Goal: Task Accomplishment & Management: Use online tool/utility

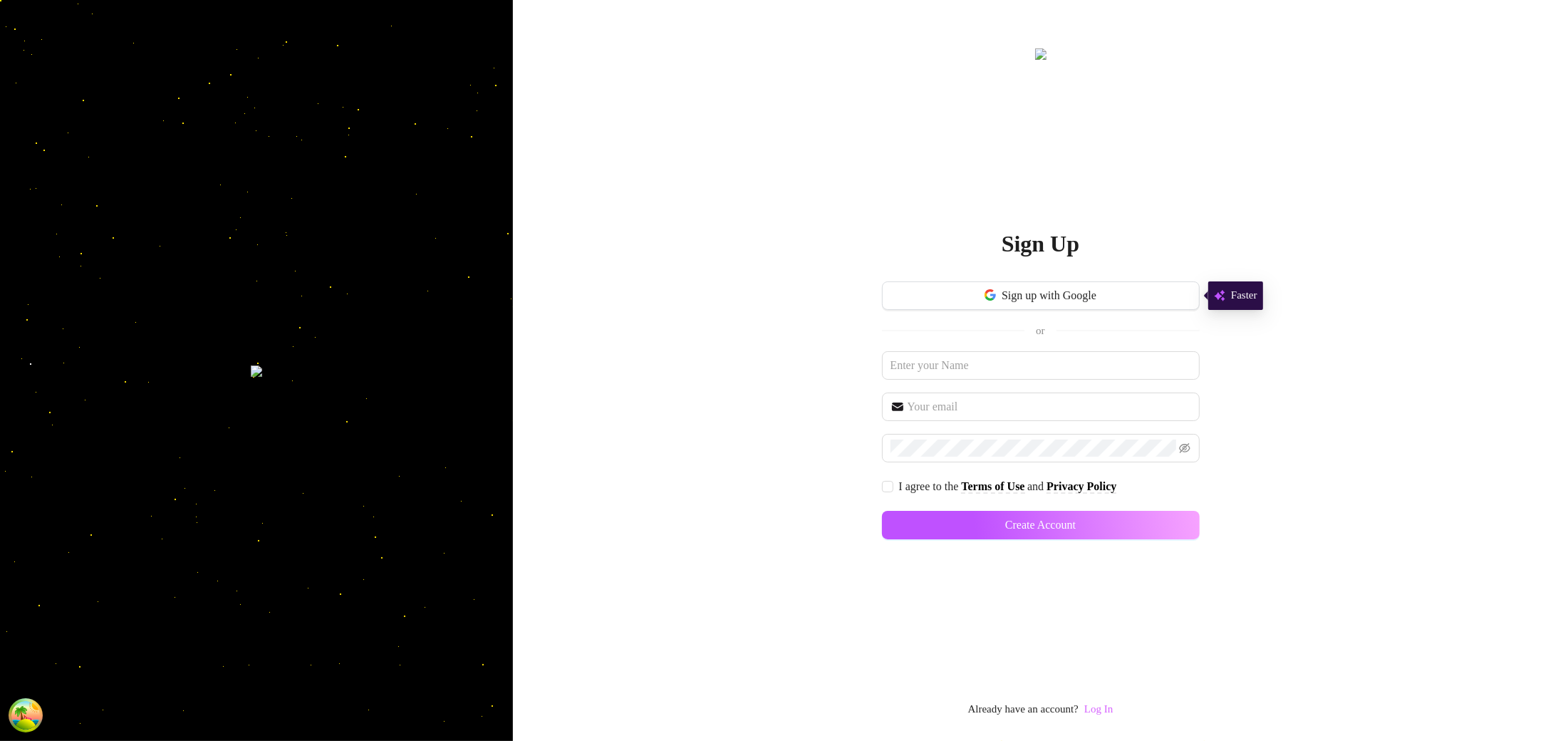
click at [1113, 703] on link "Log In" at bounding box center [1098, 708] width 28 height 12
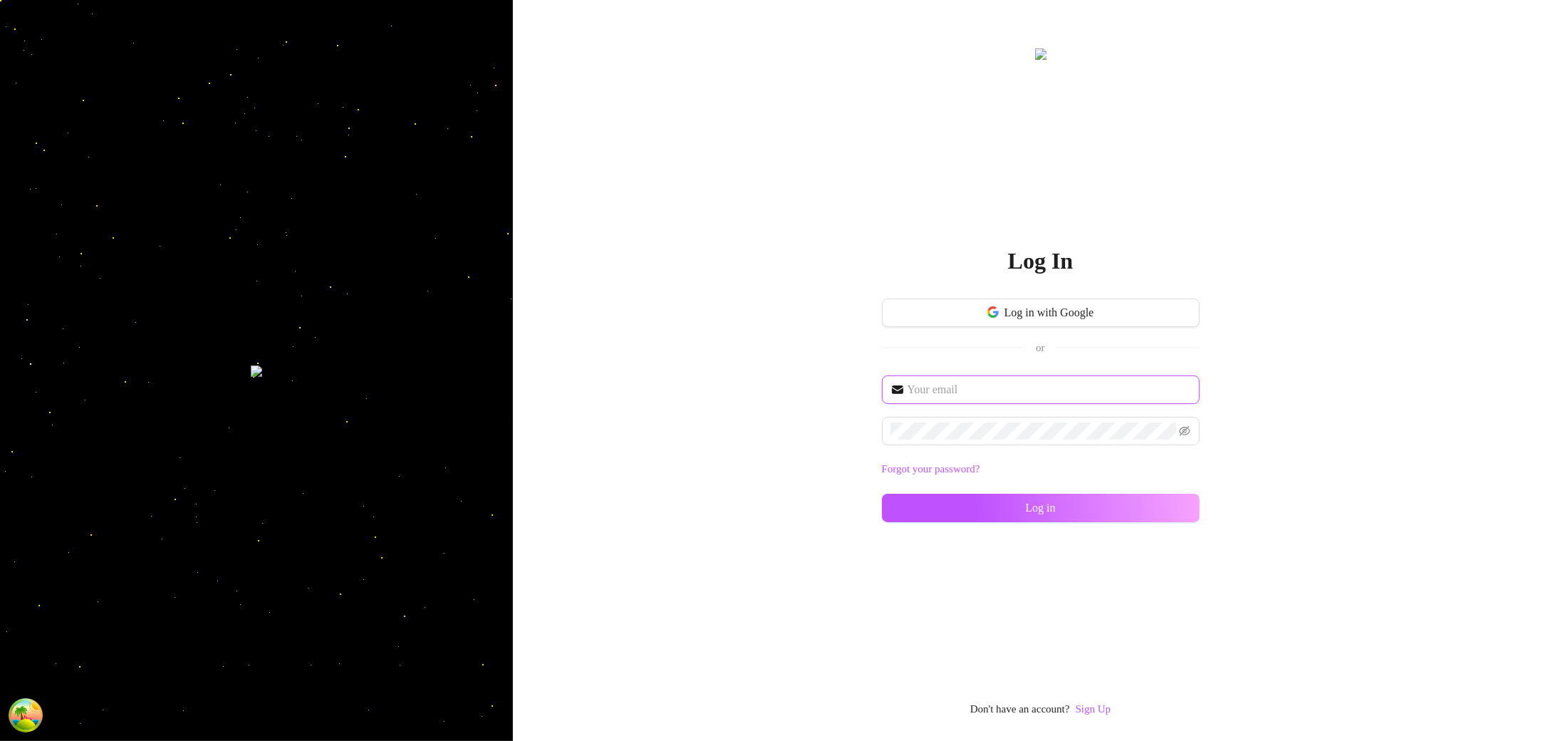
click at [1023, 392] on input "text" at bounding box center [1049, 389] width 284 height 17
type input "[EMAIL_ADDRESS][DOMAIN_NAME]"
click at [964, 442] on span at bounding box center [1041, 431] width 317 height 28
click at [994, 508] on button "Log in" at bounding box center [1041, 507] width 317 height 28
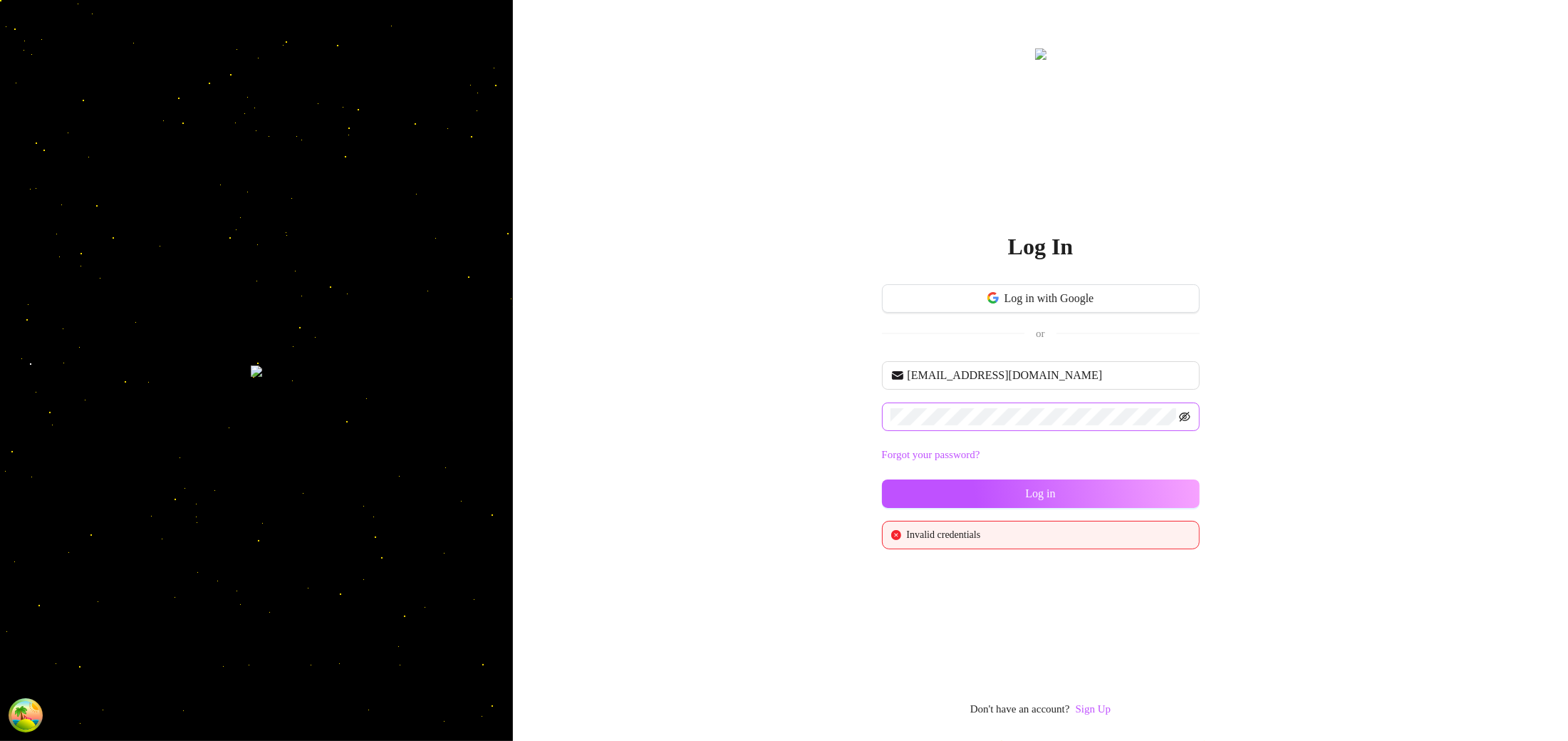
click at [1179, 411] on icon "eye-invisible" at bounding box center [1184, 416] width 12 height 12
click at [1037, 497] on span "Log in" at bounding box center [1039, 493] width 30 height 13
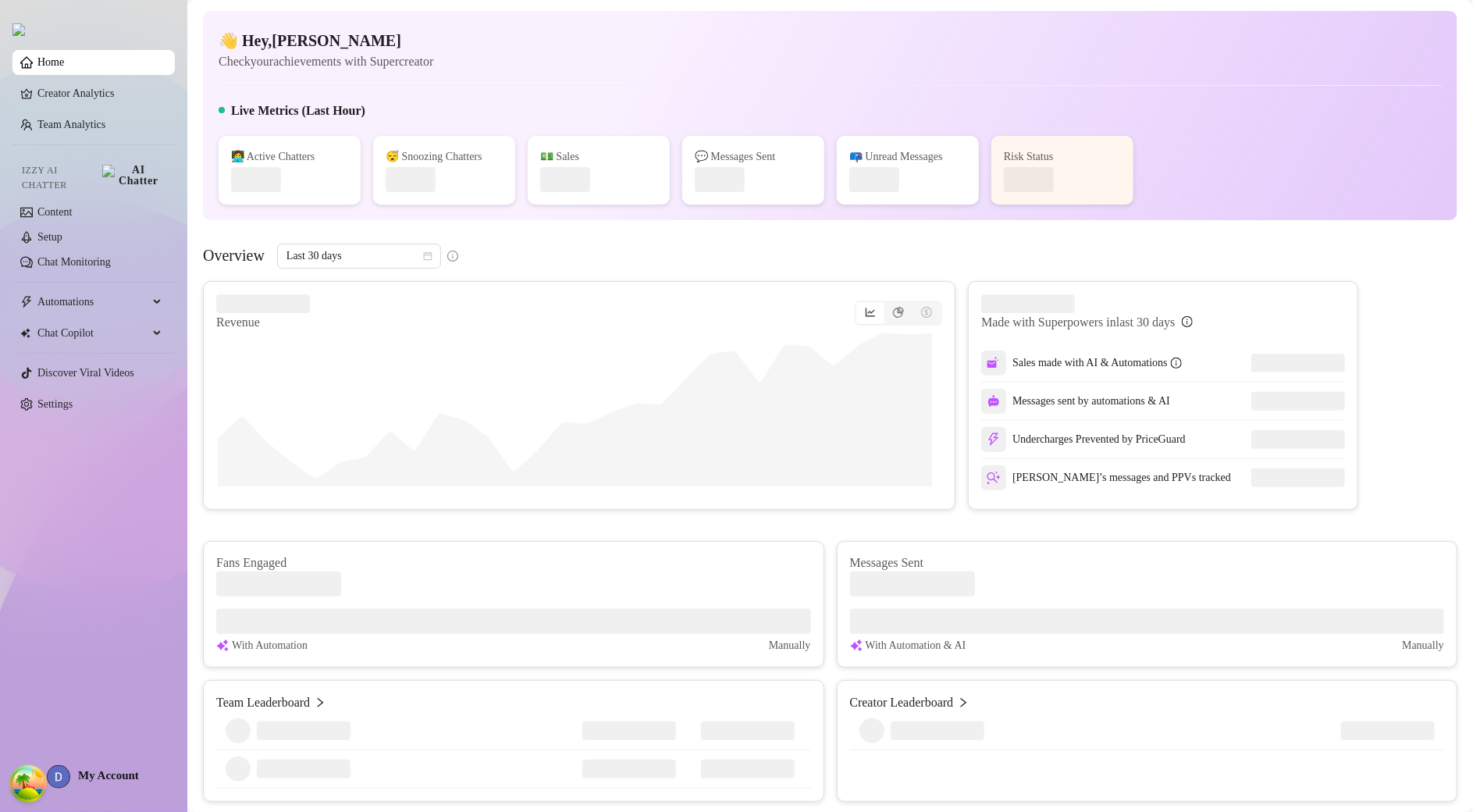
click at [117, 778] on span "My Account" at bounding box center [108, 775] width 61 height 13
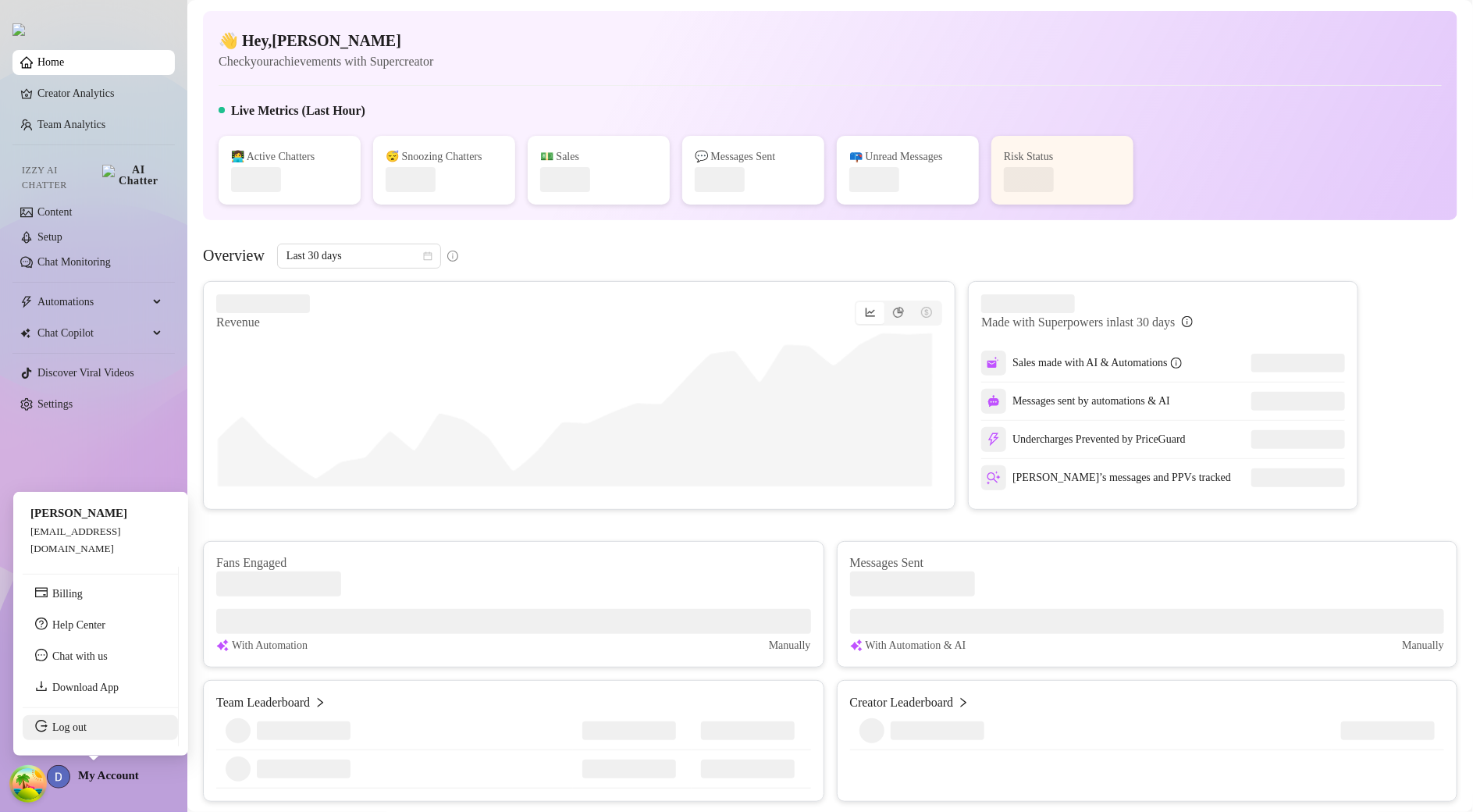
click at [84, 727] on link "Log out" at bounding box center [70, 728] width 35 height 12
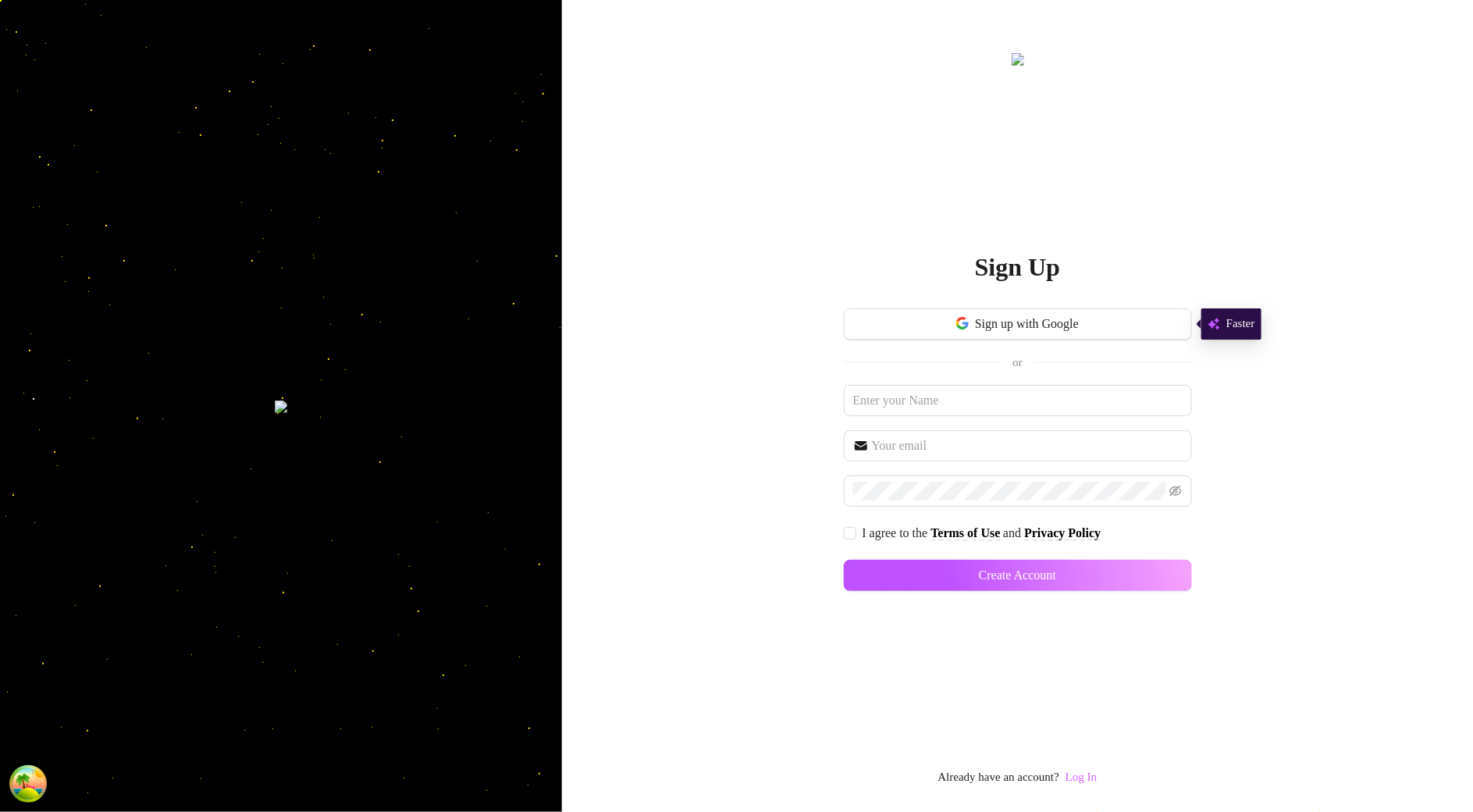
click at [1087, 783] on link "Log In" at bounding box center [1080, 776] width 31 height 13
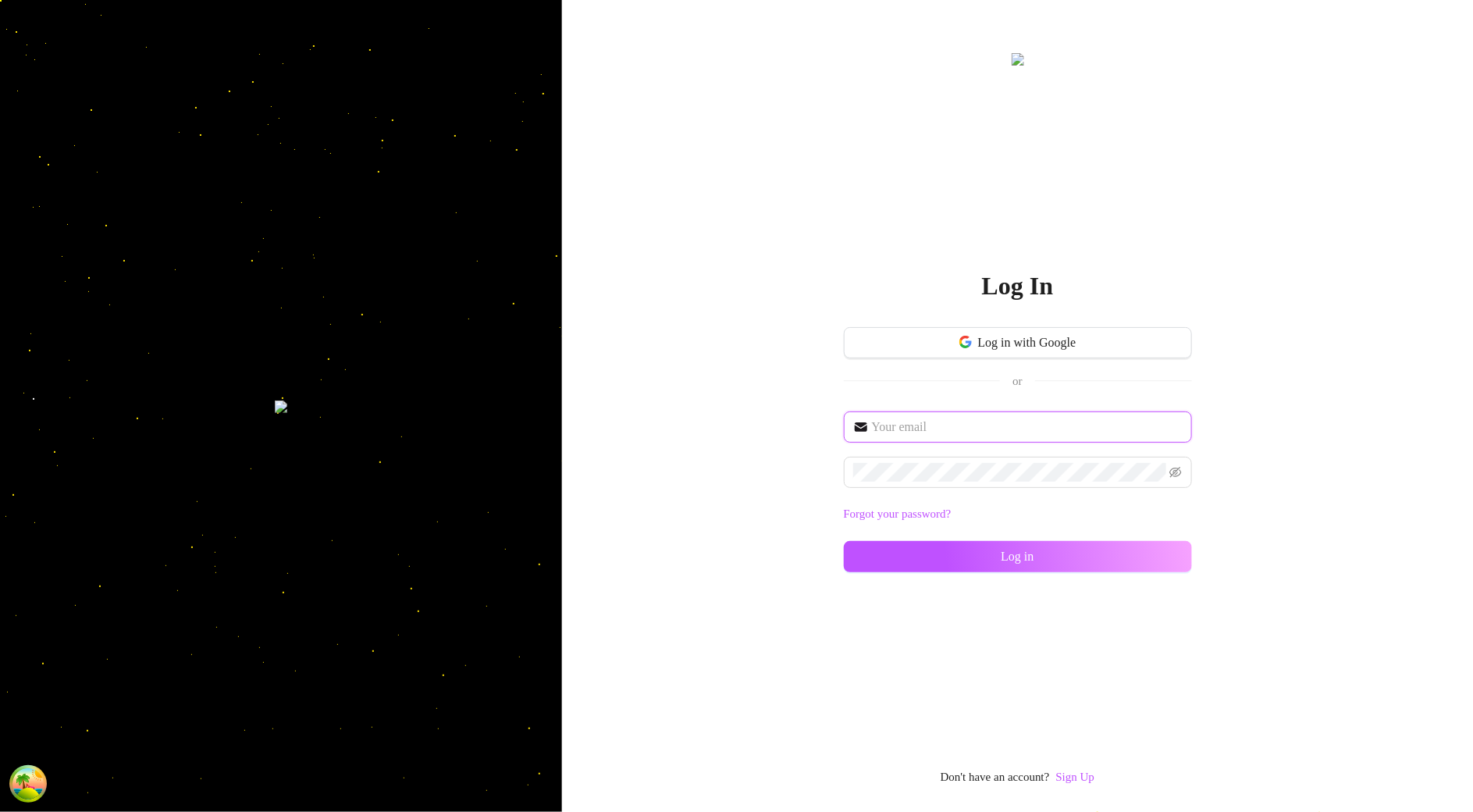
click at [978, 427] on input "text" at bounding box center [1028, 426] width 311 height 19
type input "im@supercreator.app"
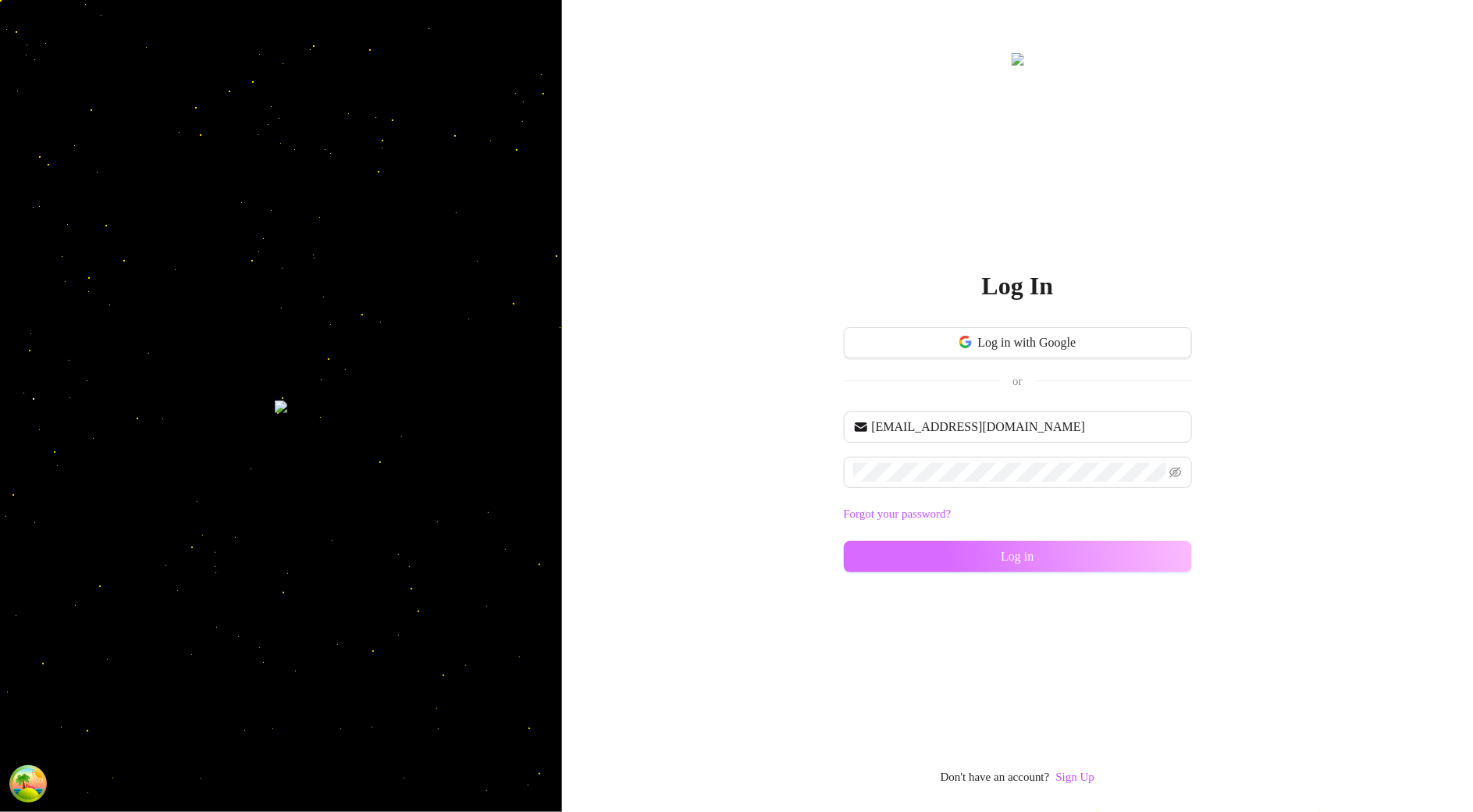
click at [954, 556] on button "Log in" at bounding box center [1018, 556] width 348 height 31
click at [1019, 555] on span "Log in" at bounding box center [1027, 557] width 33 height 14
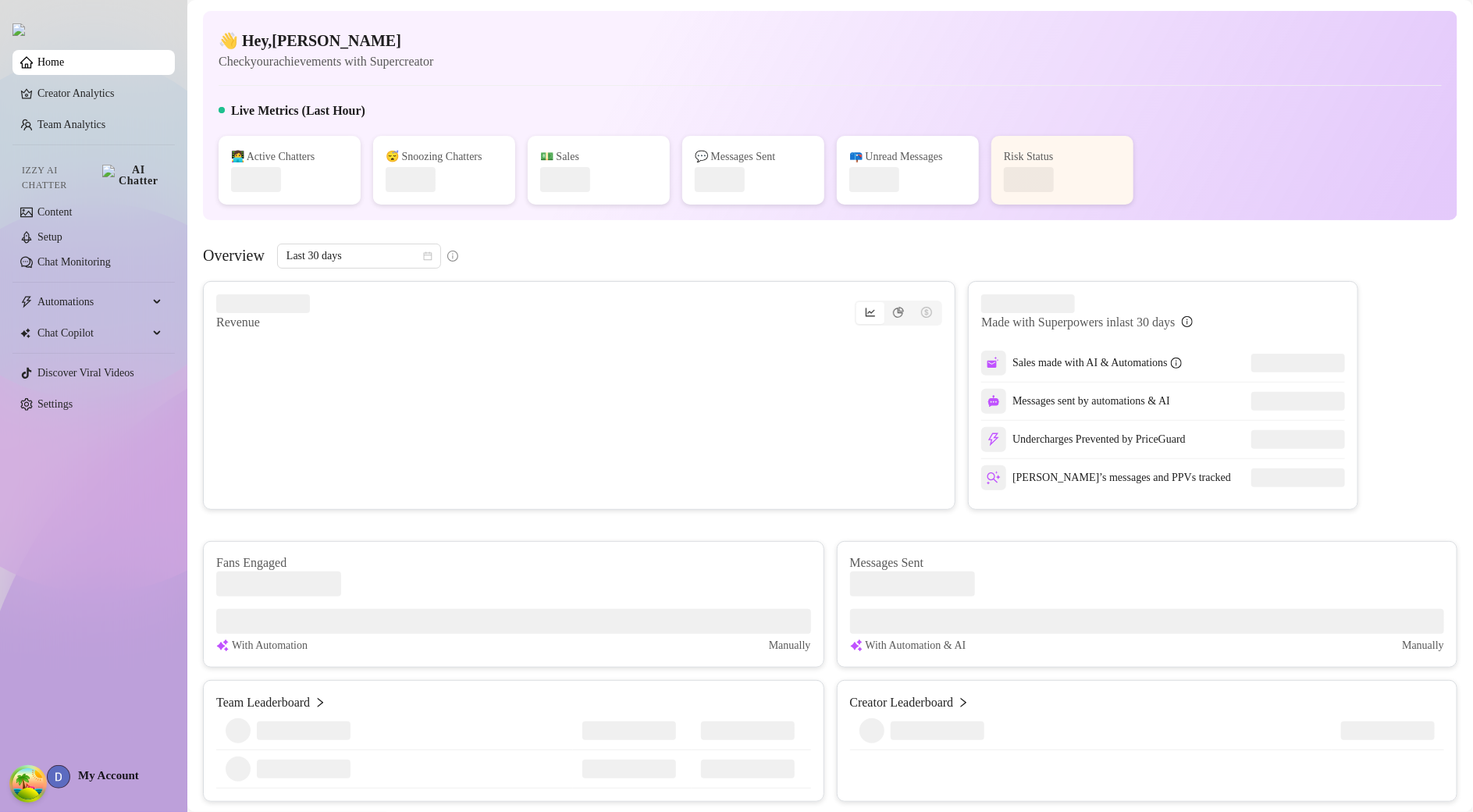
click at [97, 770] on span "My Account" at bounding box center [108, 775] width 61 height 13
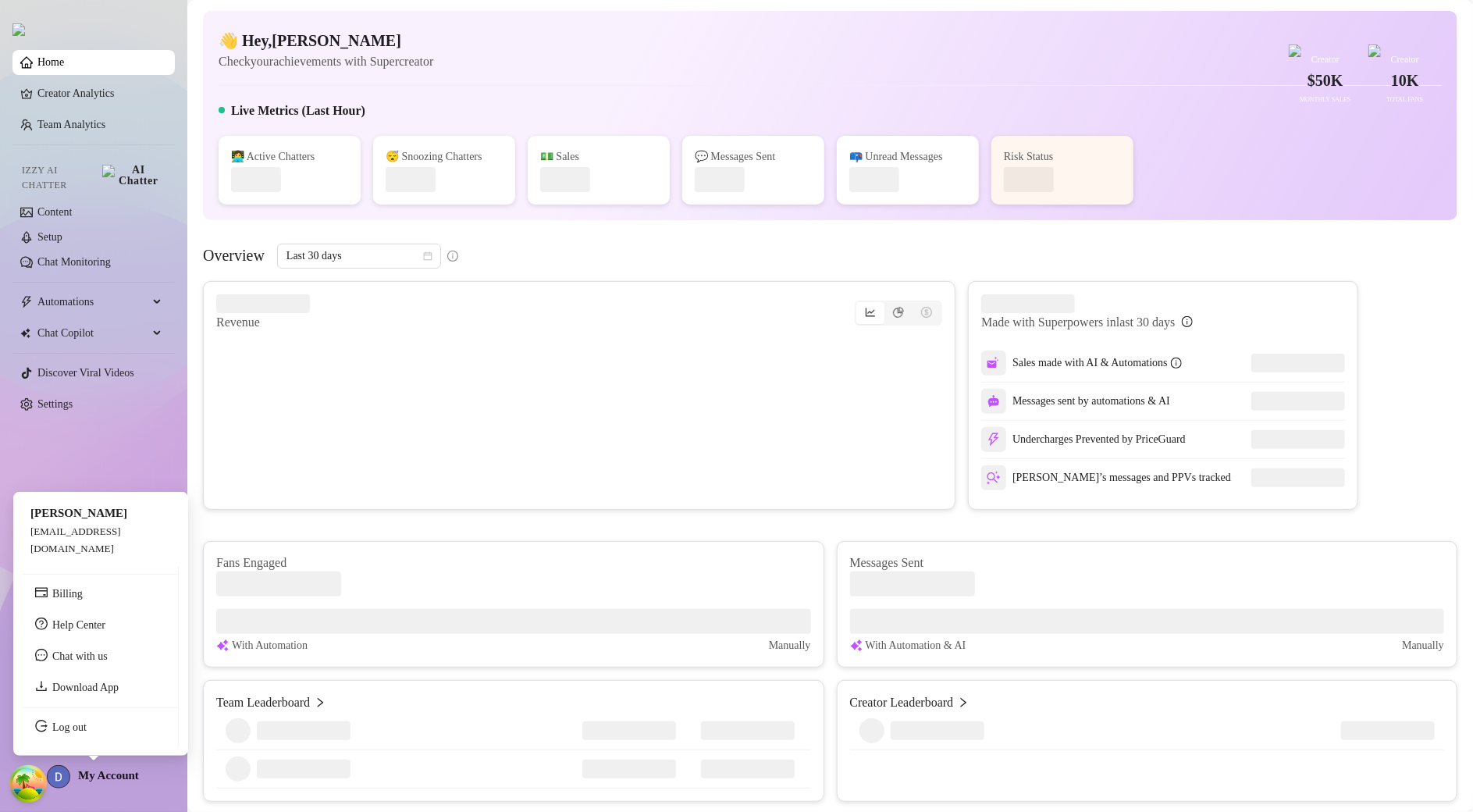
click at [99, 774] on span "My Account" at bounding box center [108, 775] width 61 height 13
click at [86, 733] on link "Log out" at bounding box center [70, 728] width 35 height 12
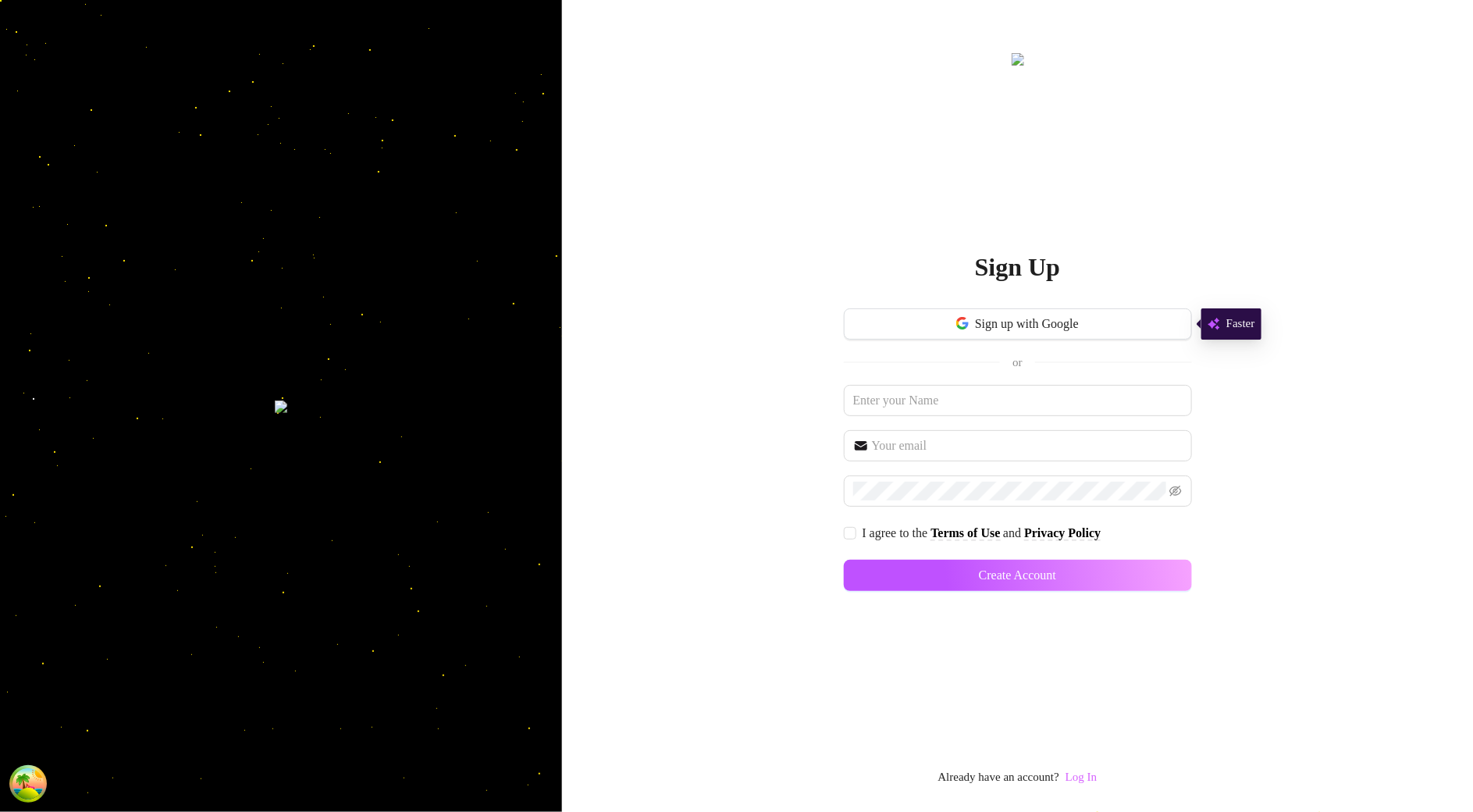
click at [1079, 770] on link "Log In" at bounding box center [1080, 776] width 31 height 13
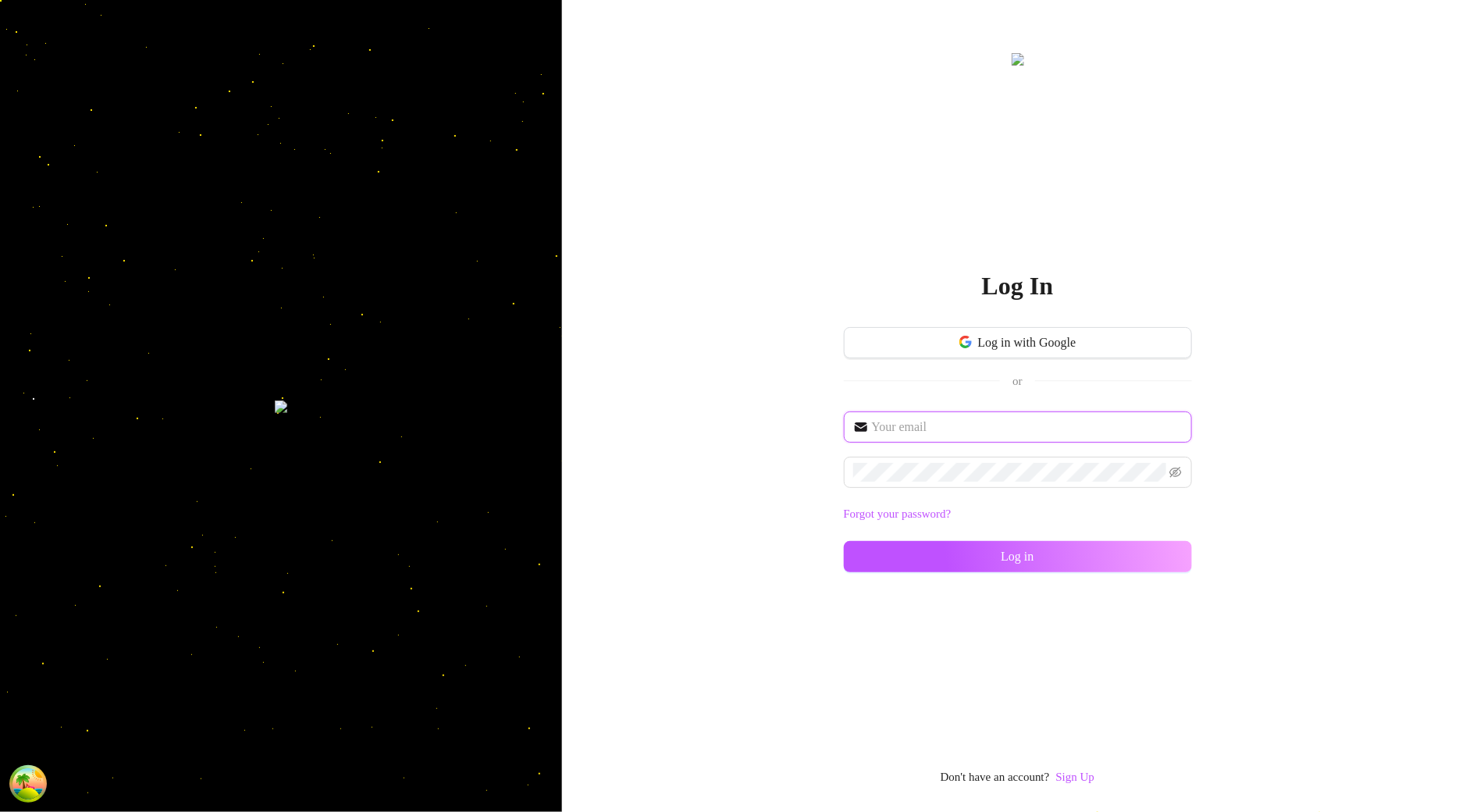
click at [1000, 429] on input "text" at bounding box center [1028, 426] width 311 height 19
type input "im@supercreator.app"
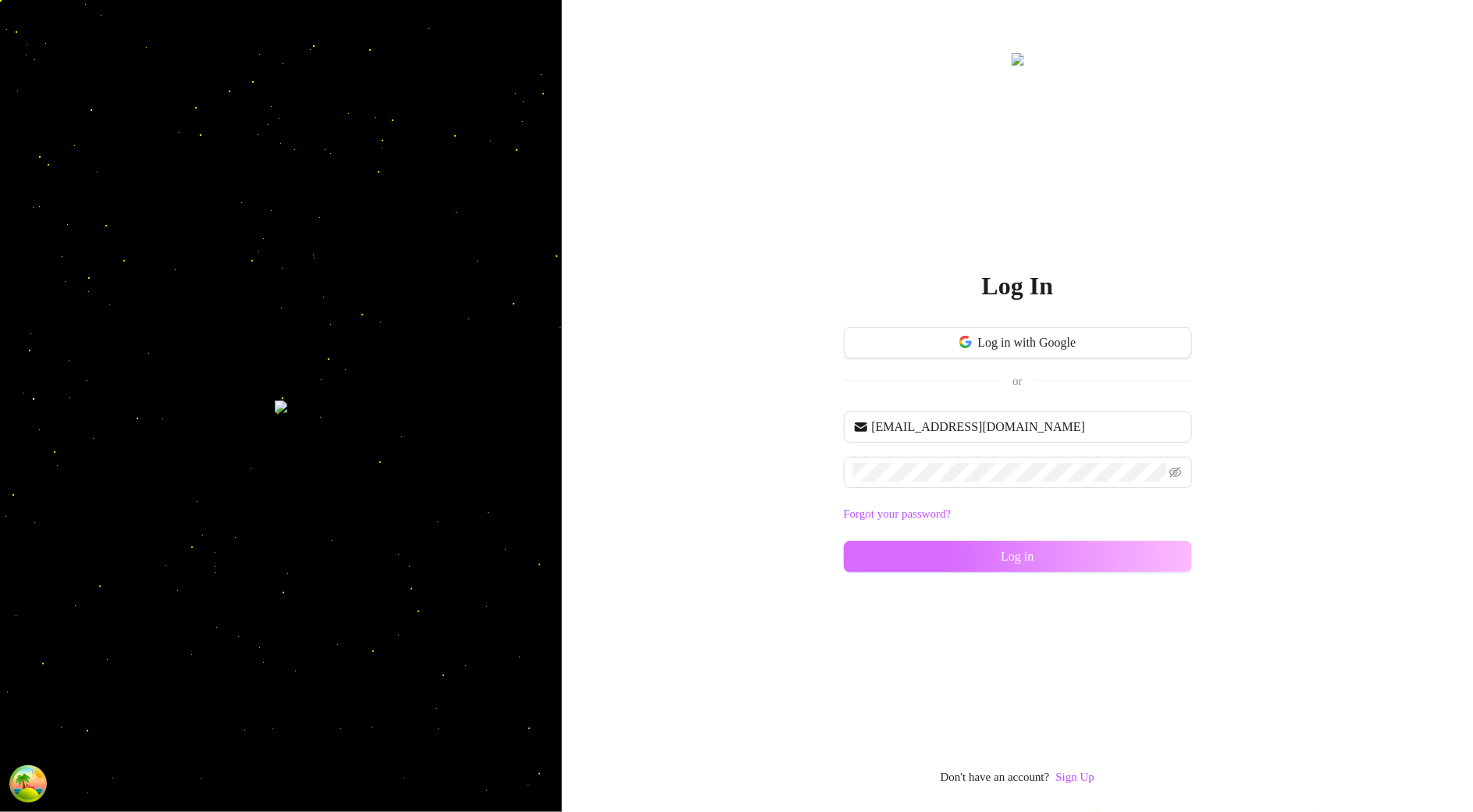
click at [993, 563] on button "Log in" at bounding box center [1018, 556] width 348 height 31
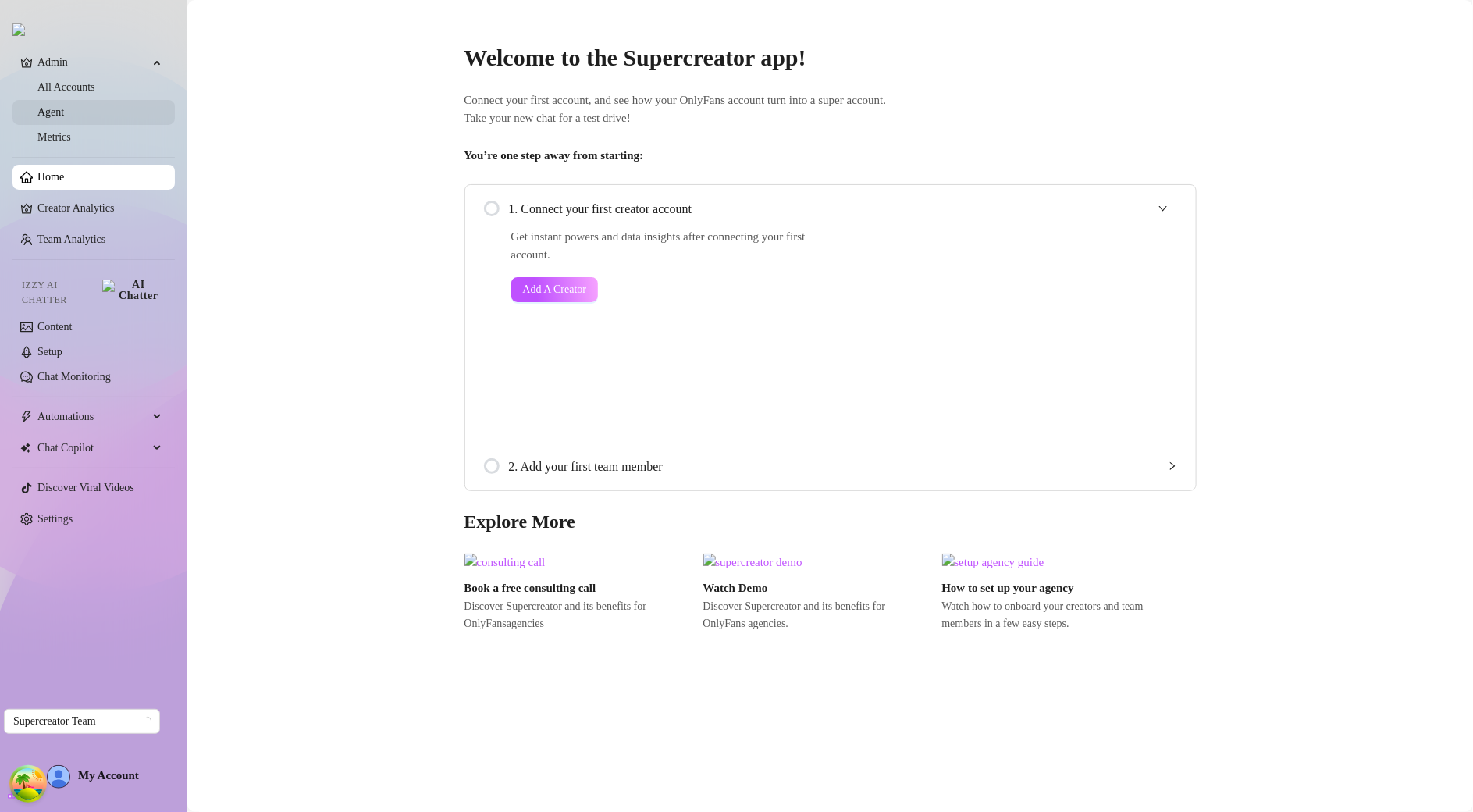
click at [64, 109] on link "Agent" at bounding box center [51, 112] width 27 height 12
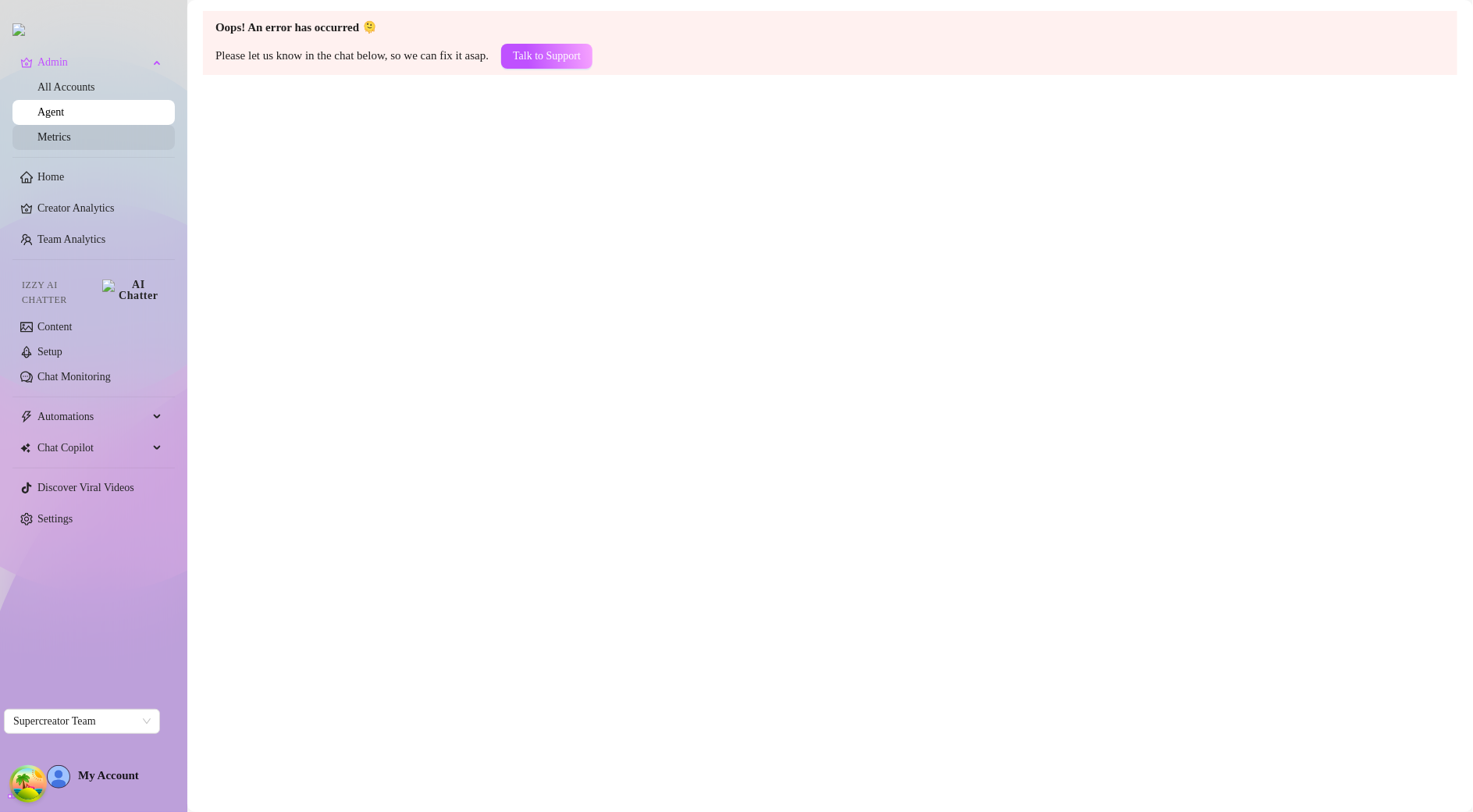
click at [71, 141] on link "Metrics" at bounding box center [55, 137] width 34 height 12
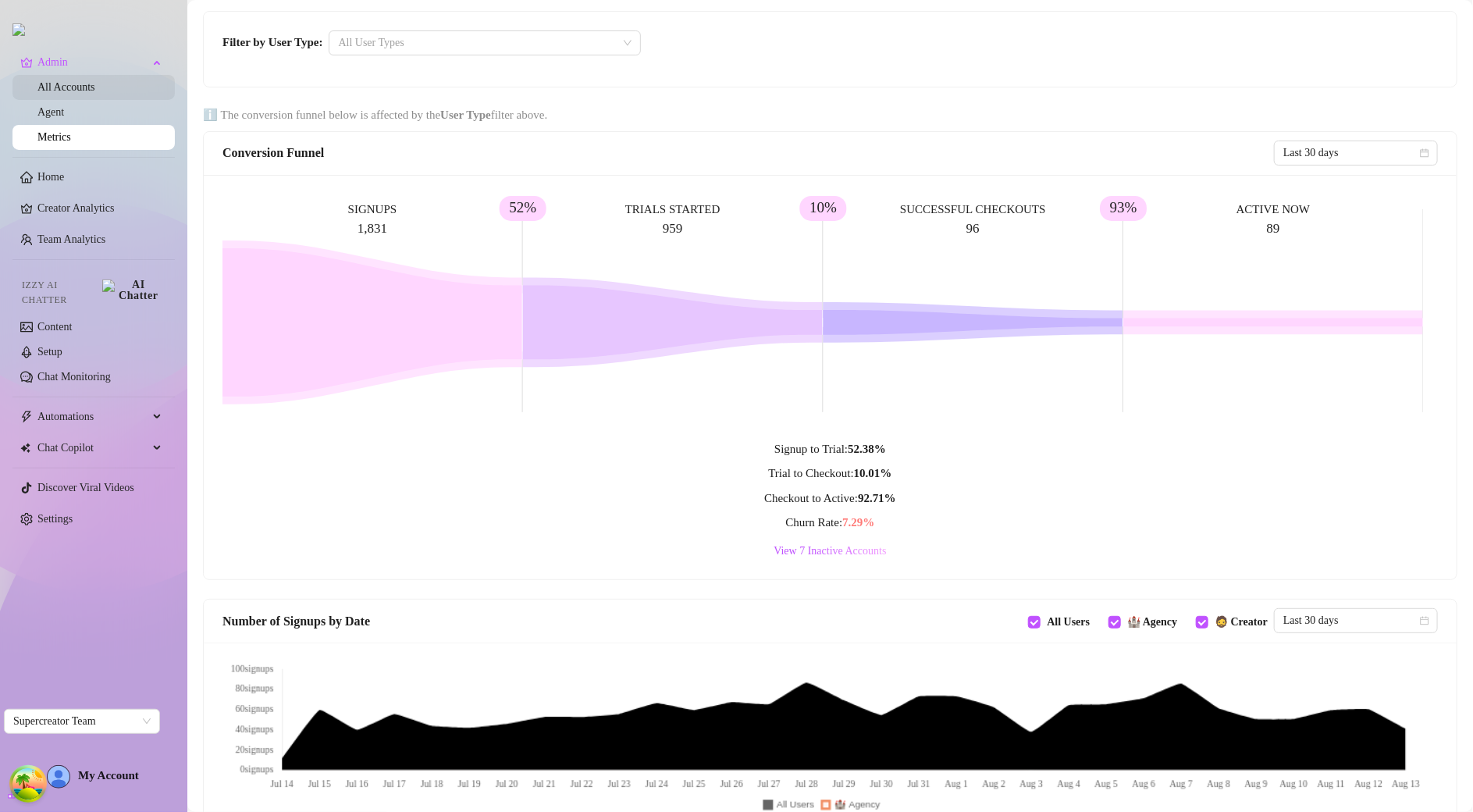
click at [79, 92] on link "All Accounts" at bounding box center [67, 87] width 58 height 12
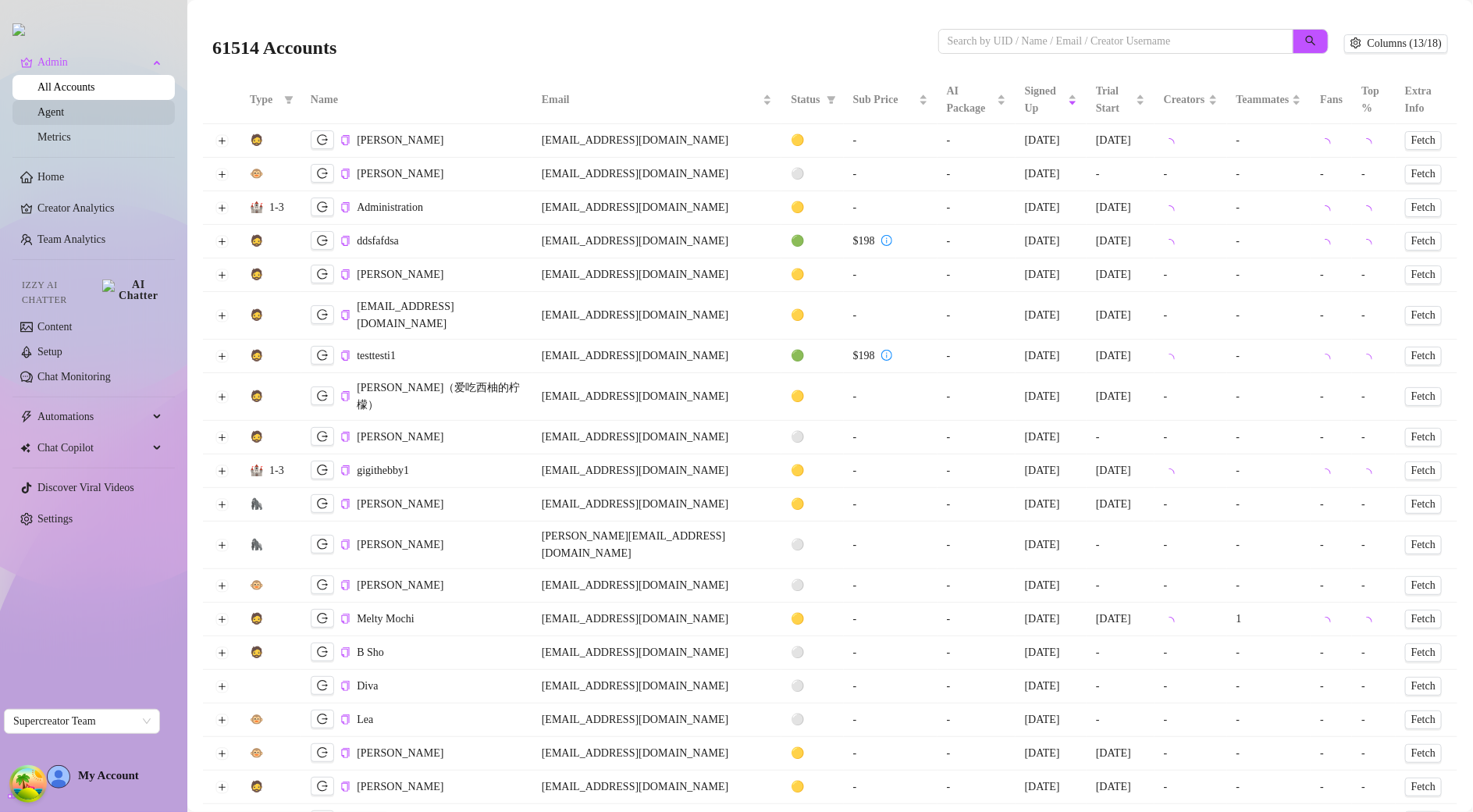
click at [64, 113] on link "Agent" at bounding box center [51, 112] width 27 height 12
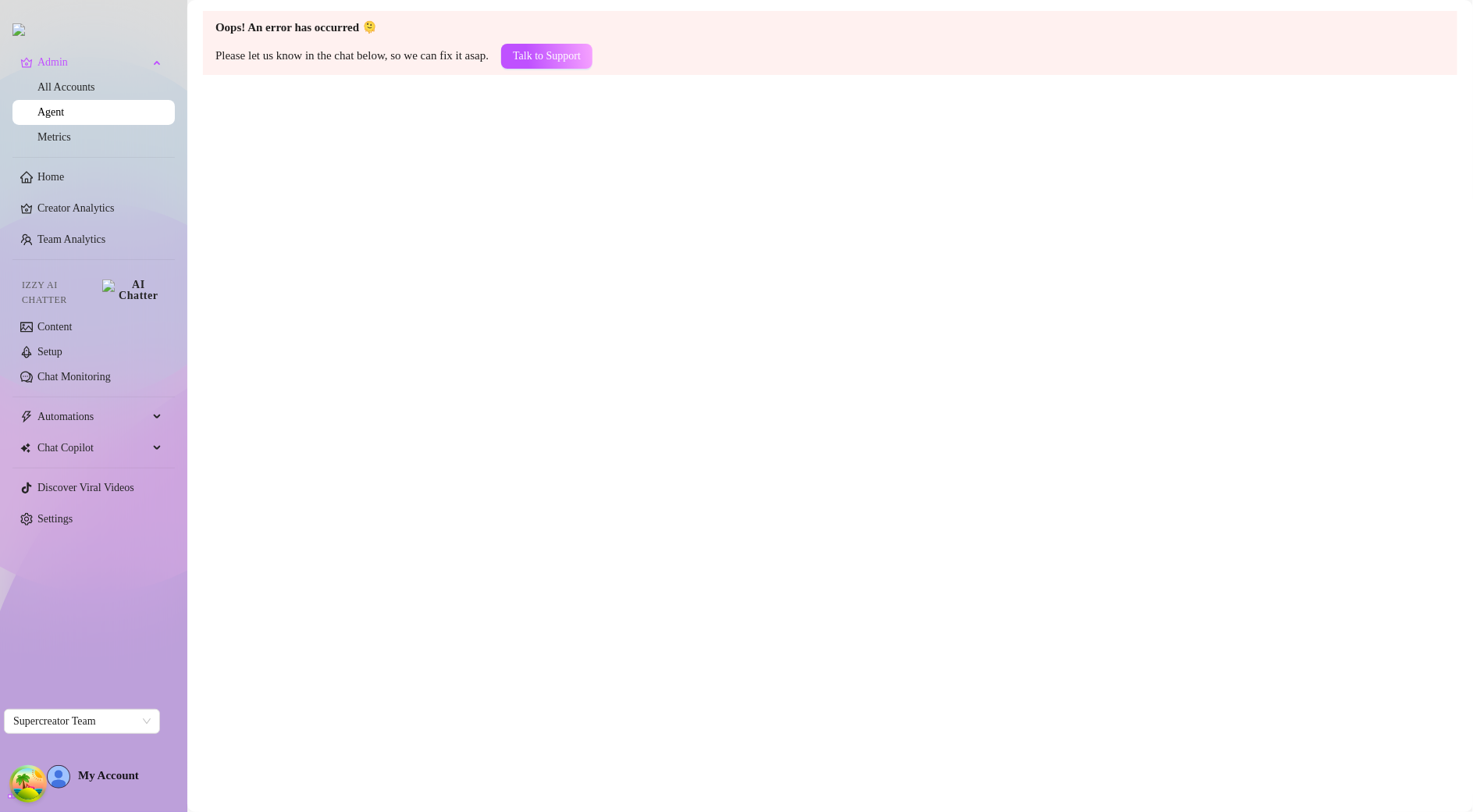
click at [115, 771] on span "My Account" at bounding box center [108, 775] width 61 height 13
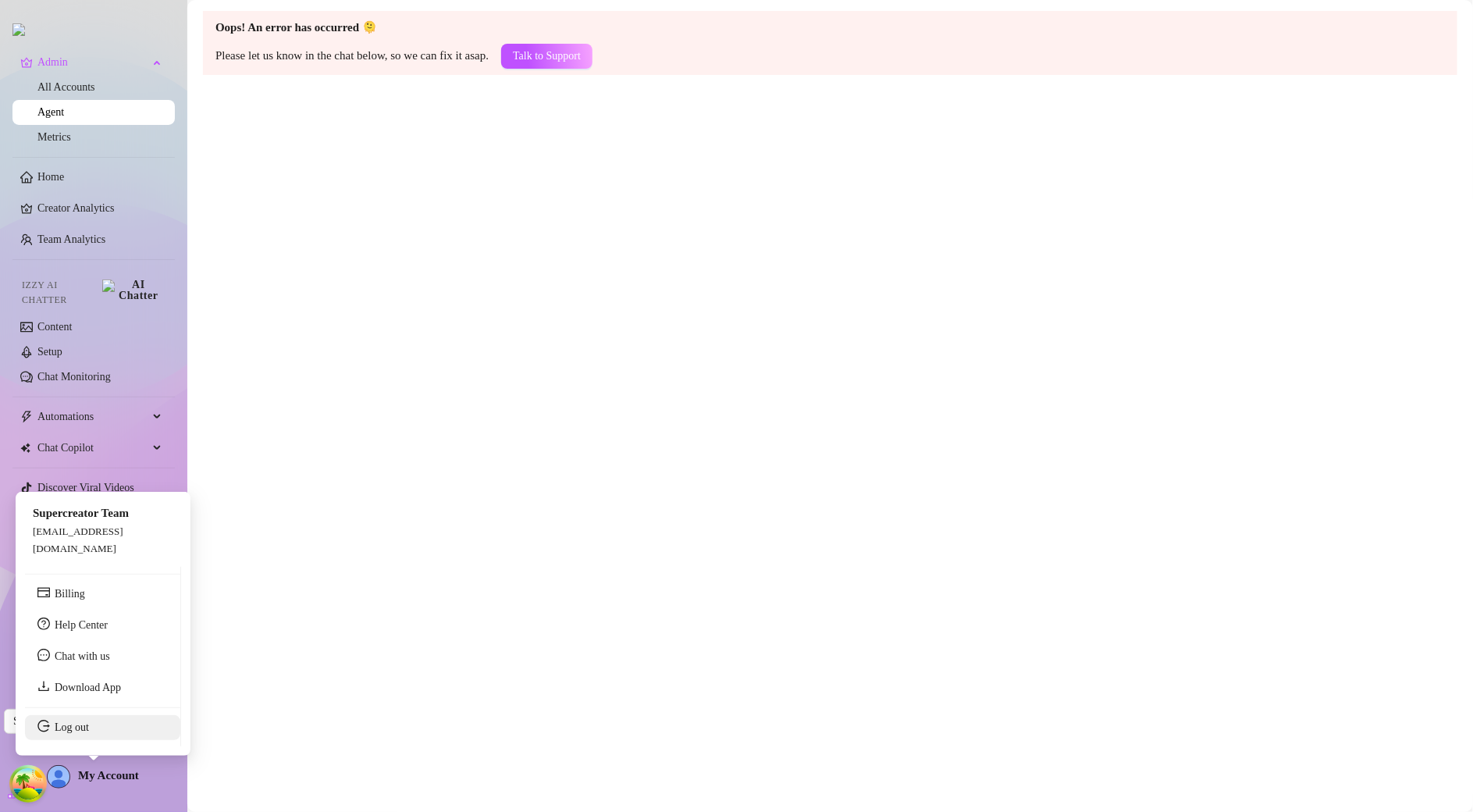
click at [89, 724] on link "Log out" at bounding box center [72, 728] width 35 height 12
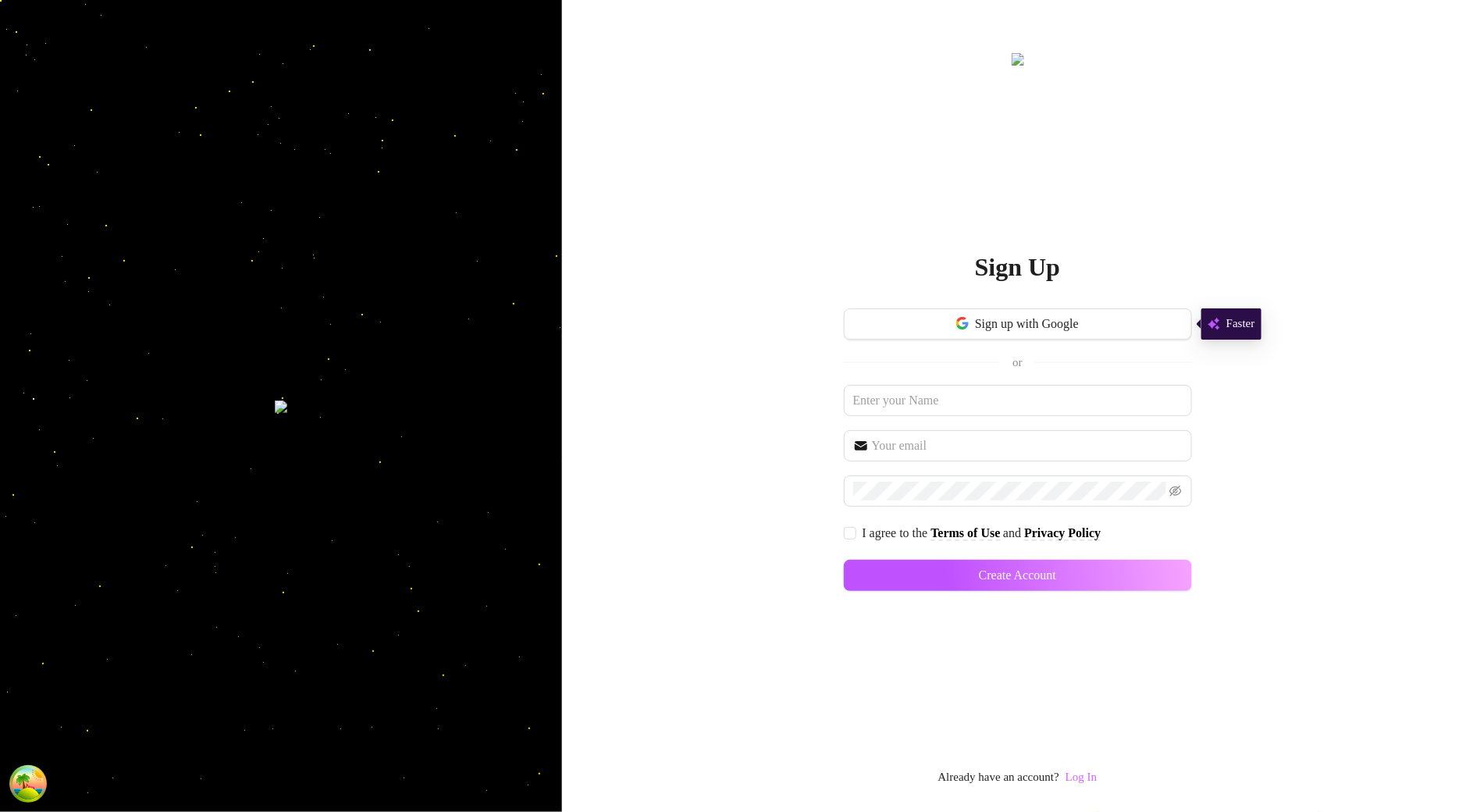
click at [1097, 774] on link "Log In" at bounding box center [1080, 776] width 31 height 13
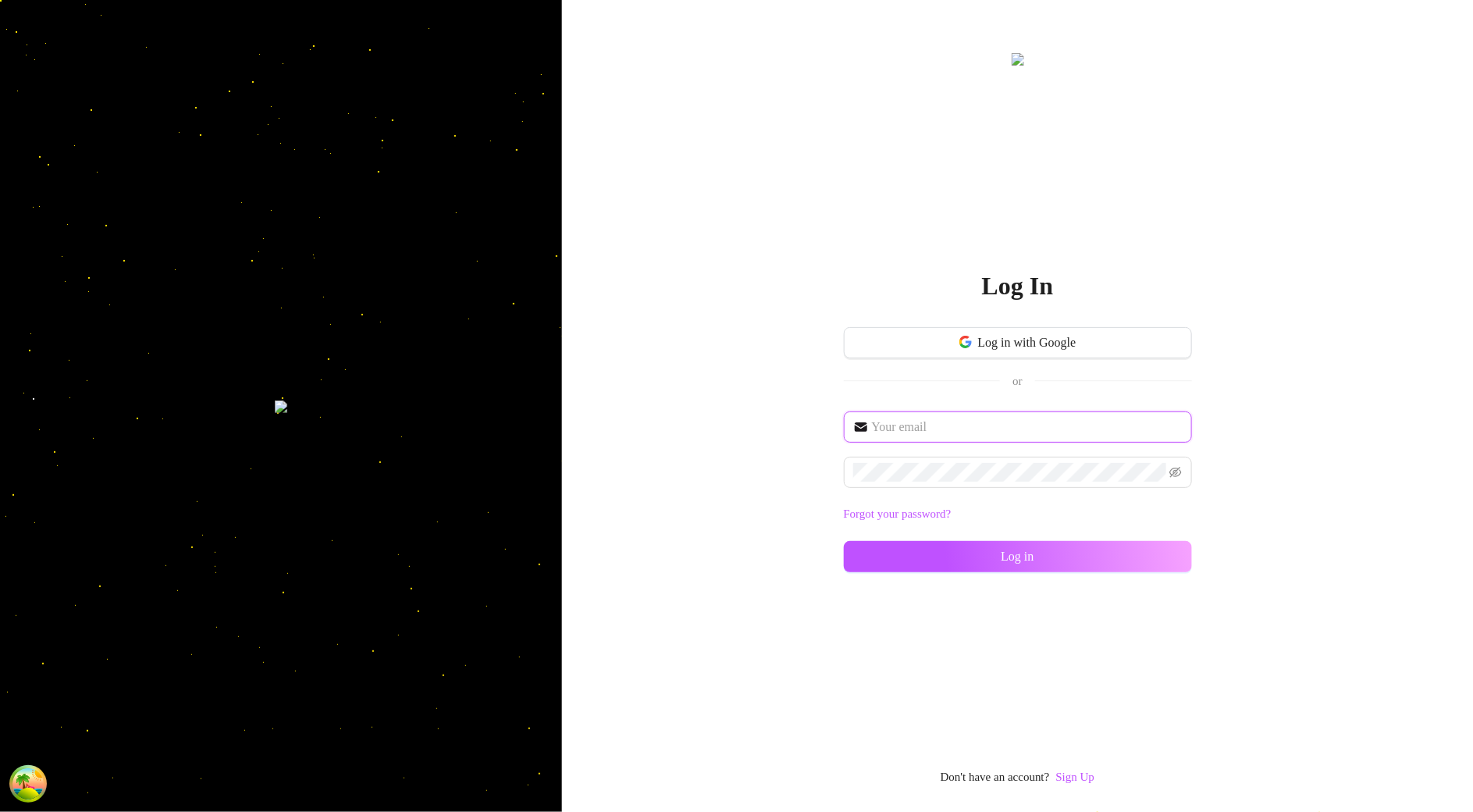
click at [954, 434] on input "text" at bounding box center [1028, 426] width 311 height 19
type input "[EMAIL_ADDRESS][DOMAIN_NAME]"
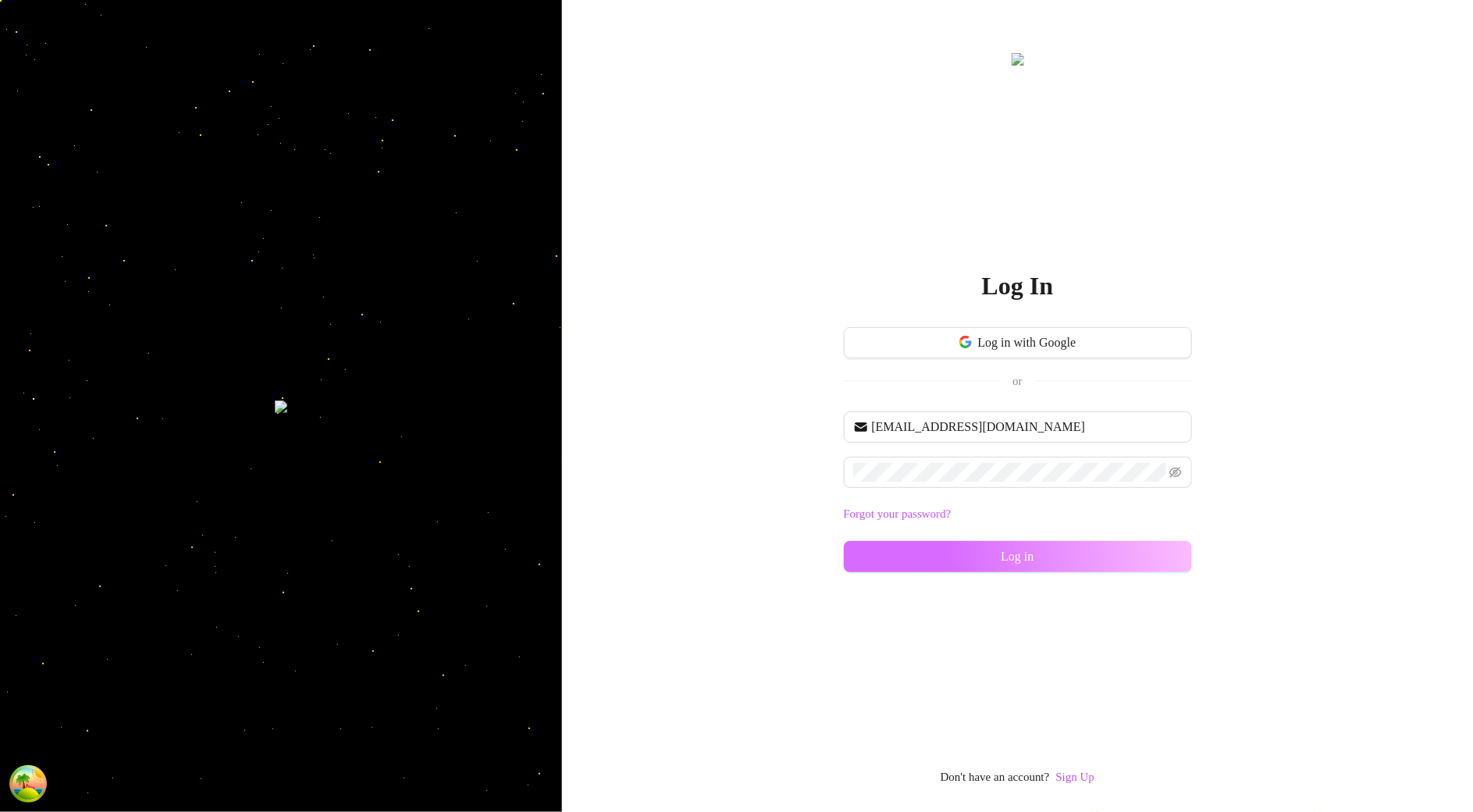
click at [1057, 561] on button "Log in" at bounding box center [1018, 556] width 348 height 31
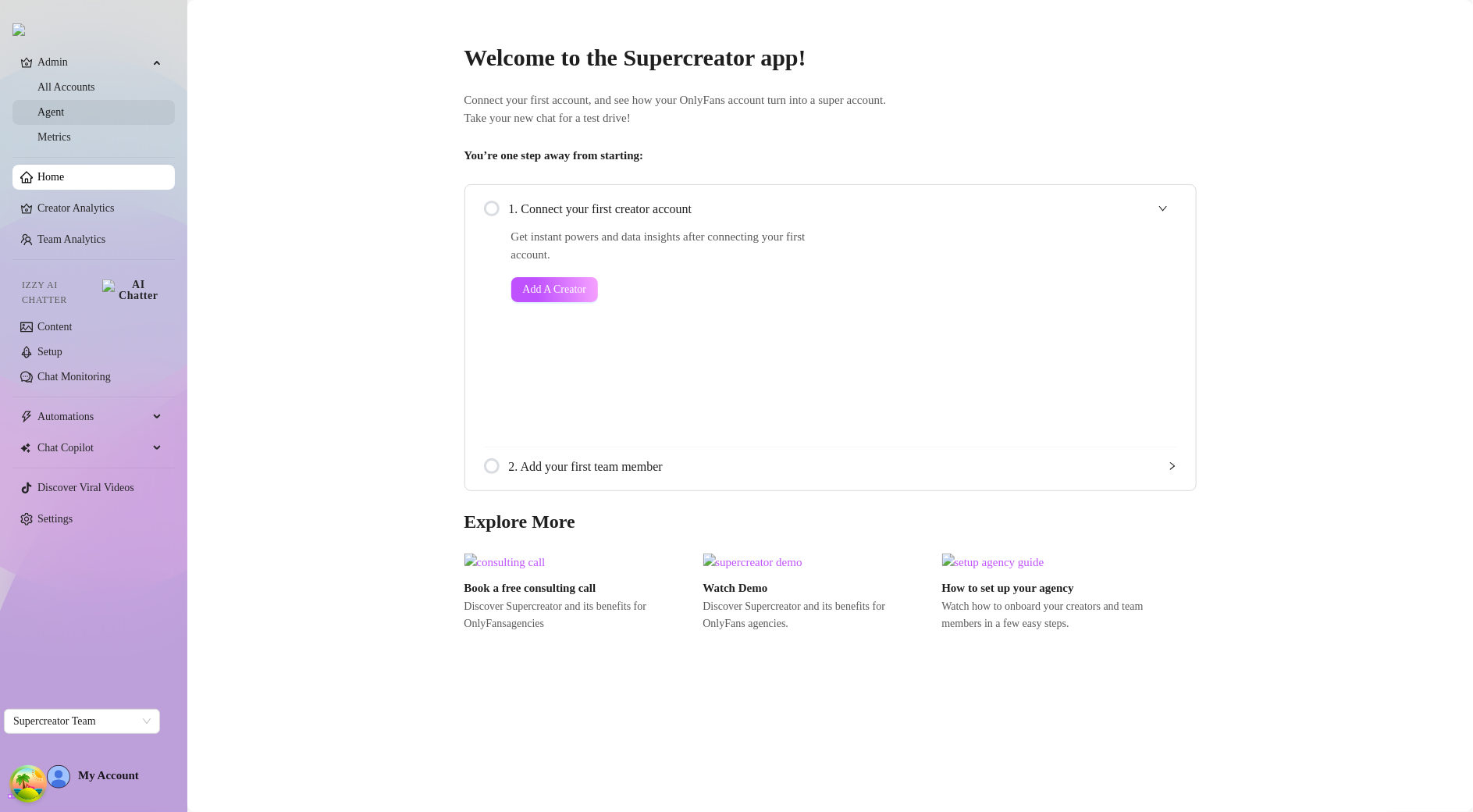
click at [64, 118] on link "Agent" at bounding box center [51, 112] width 27 height 12
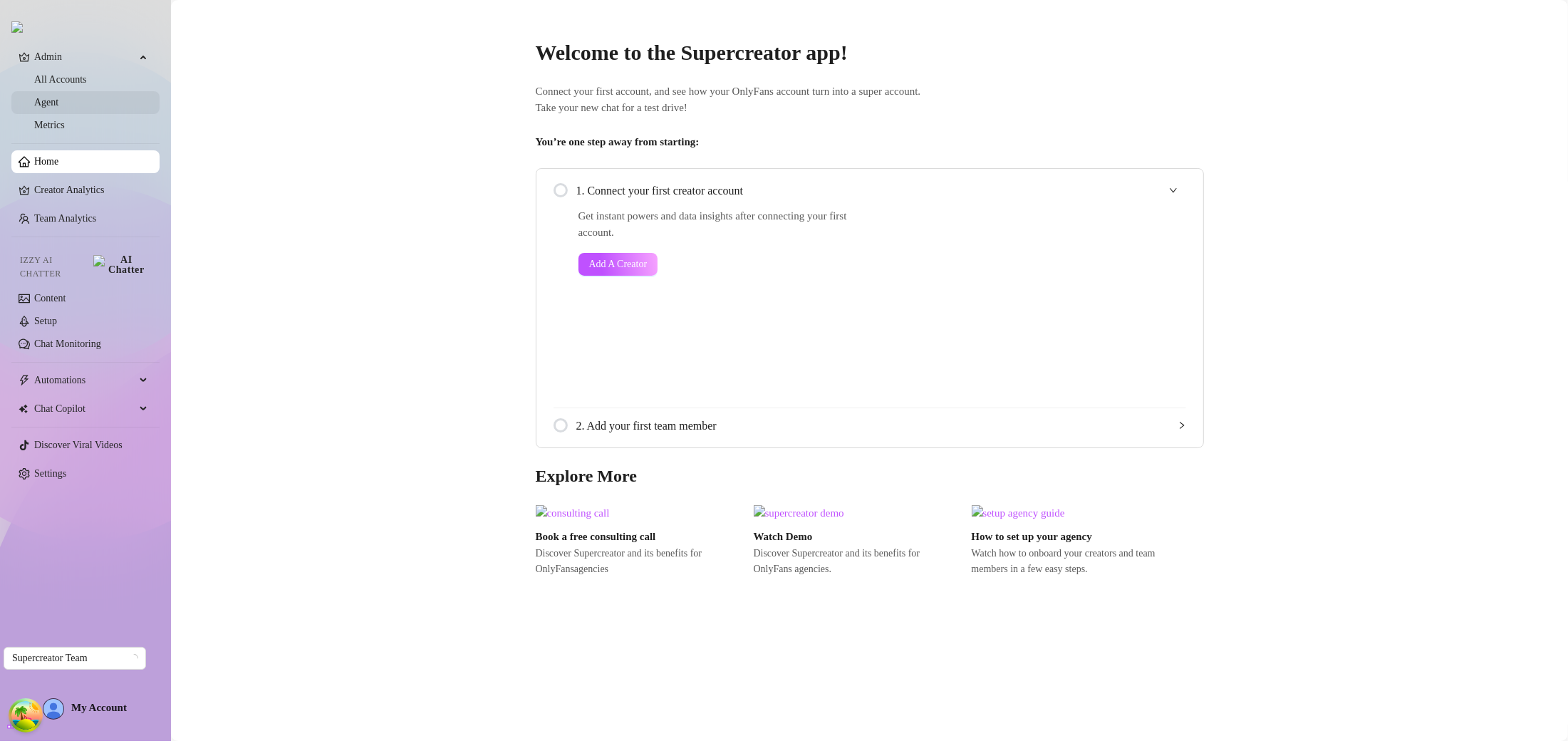
click at [58, 102] on link "Agent" at bounding box center [46, 102] width 24 height 11
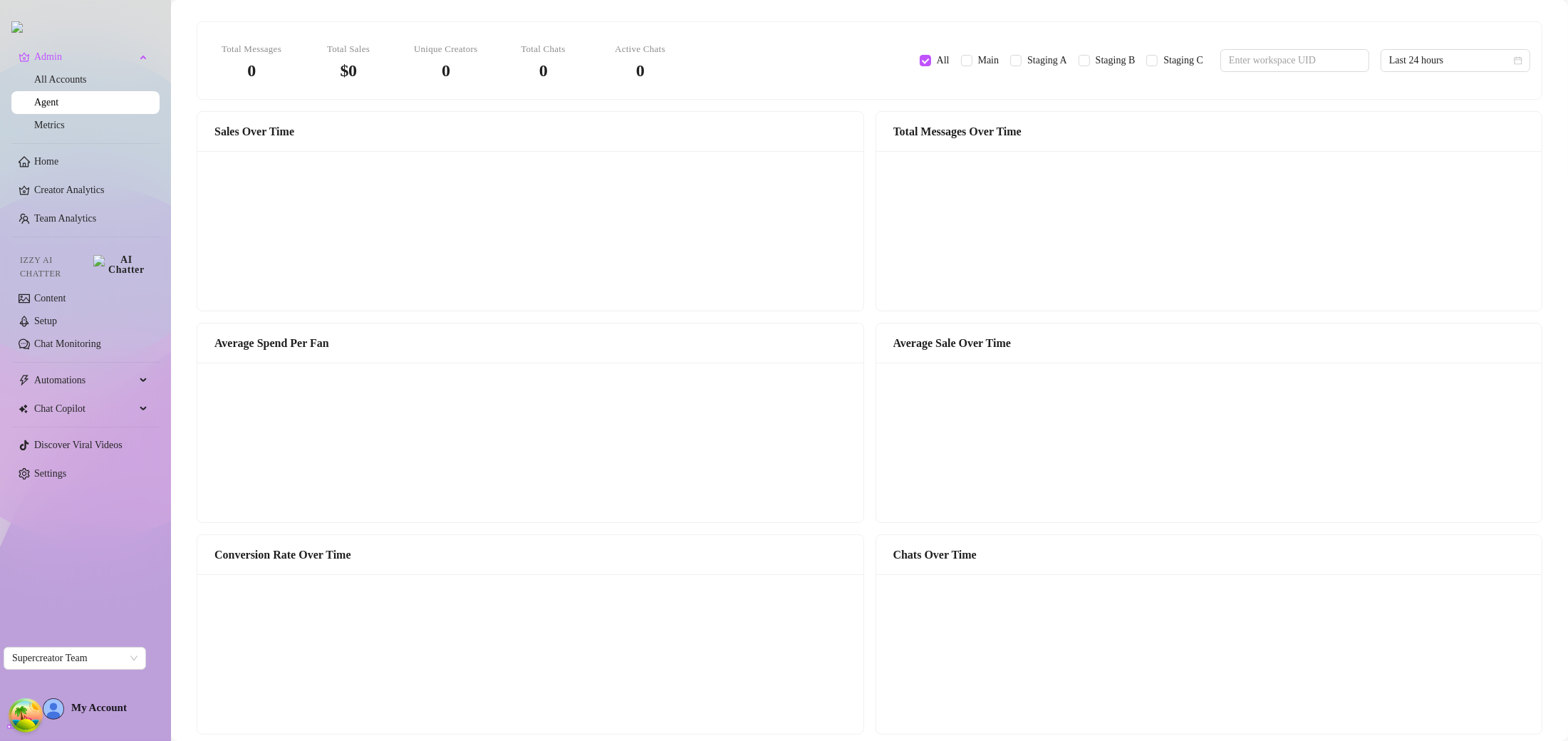
click at [614, 132] on div "Sales Over Time" at bounding box center [530, 132] width 632 height 18
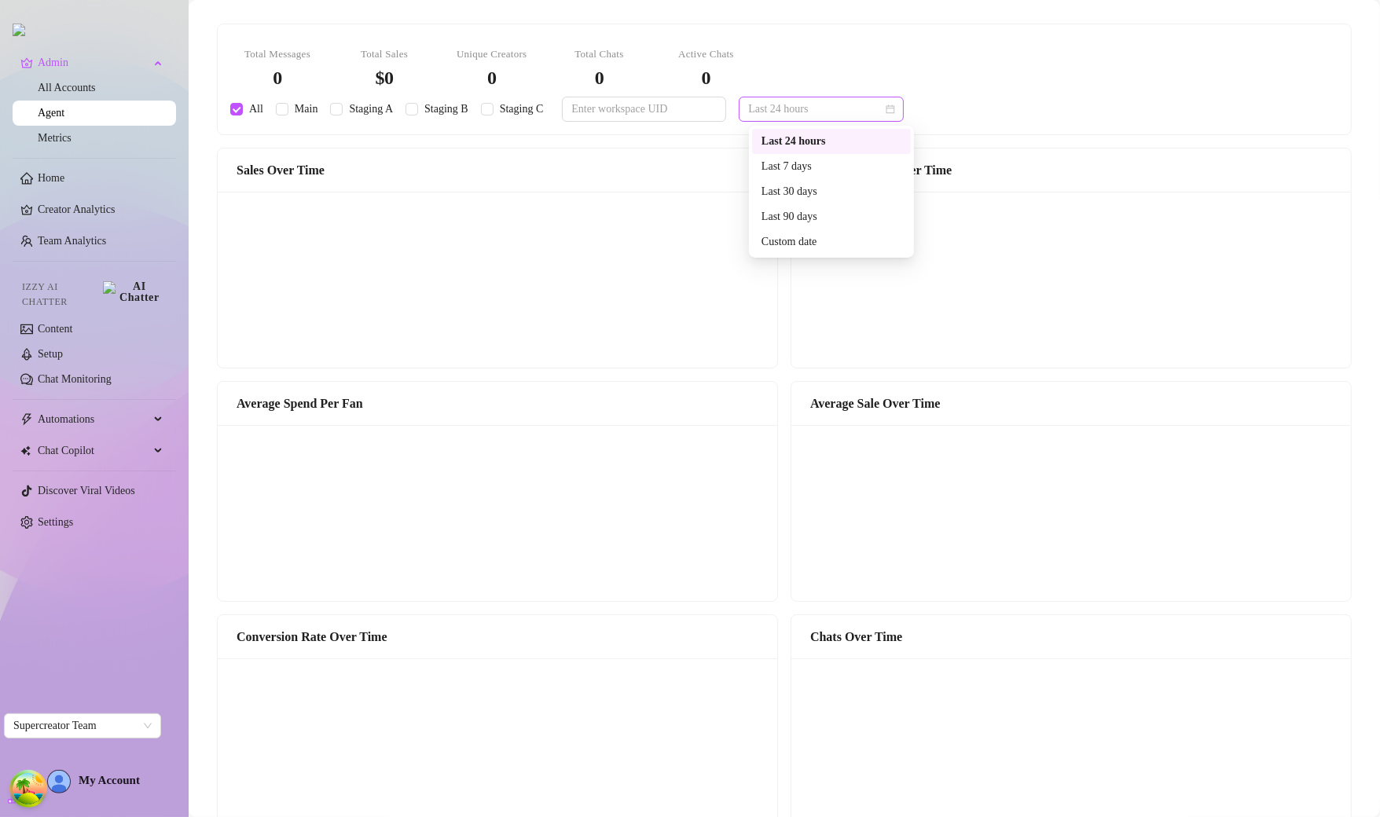
click at [857, 112] on span "Last 24 hours" at bounding box center [821, 109] width 146 height 24
click at [827, 159] on div "Last 7 days" at bounding box center [831, 166] width 140 height 17
click at [895, 108] on icon "calendar" at bounding box center [889, 108] width 9 height 9
drag, startPoint x: 814, startPoint y: 151, endPoint x: 810, endPoint y: 142, distance: 9.5
click at [810, 142] on div "Last 24 hours" at bounding box center [831, 141] width 159 height 25
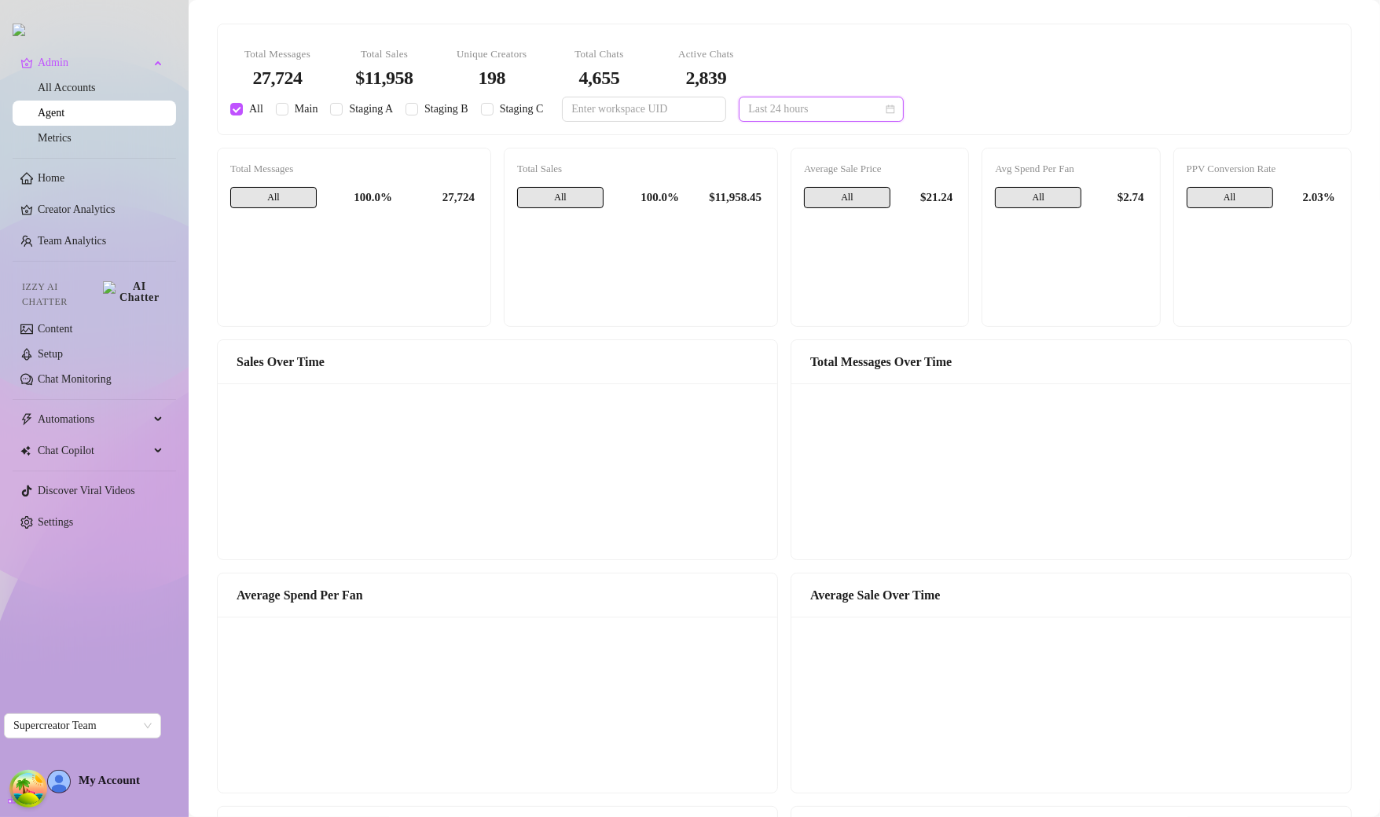
click at [801, 100] on span "Last 24 hours" at bounding box center [821, 109] width 146 height 24
click at [788, 161] on div "Last 7 days" at bounding box center [831, 166] width 140 height 17
click at [305, 108] on span "Main" at bounding box center [306, 109] width 36 height 17
click at [288, 108] on input "Main" at bounding box center [282, 109] width 13 height 13
checkbox input "true"
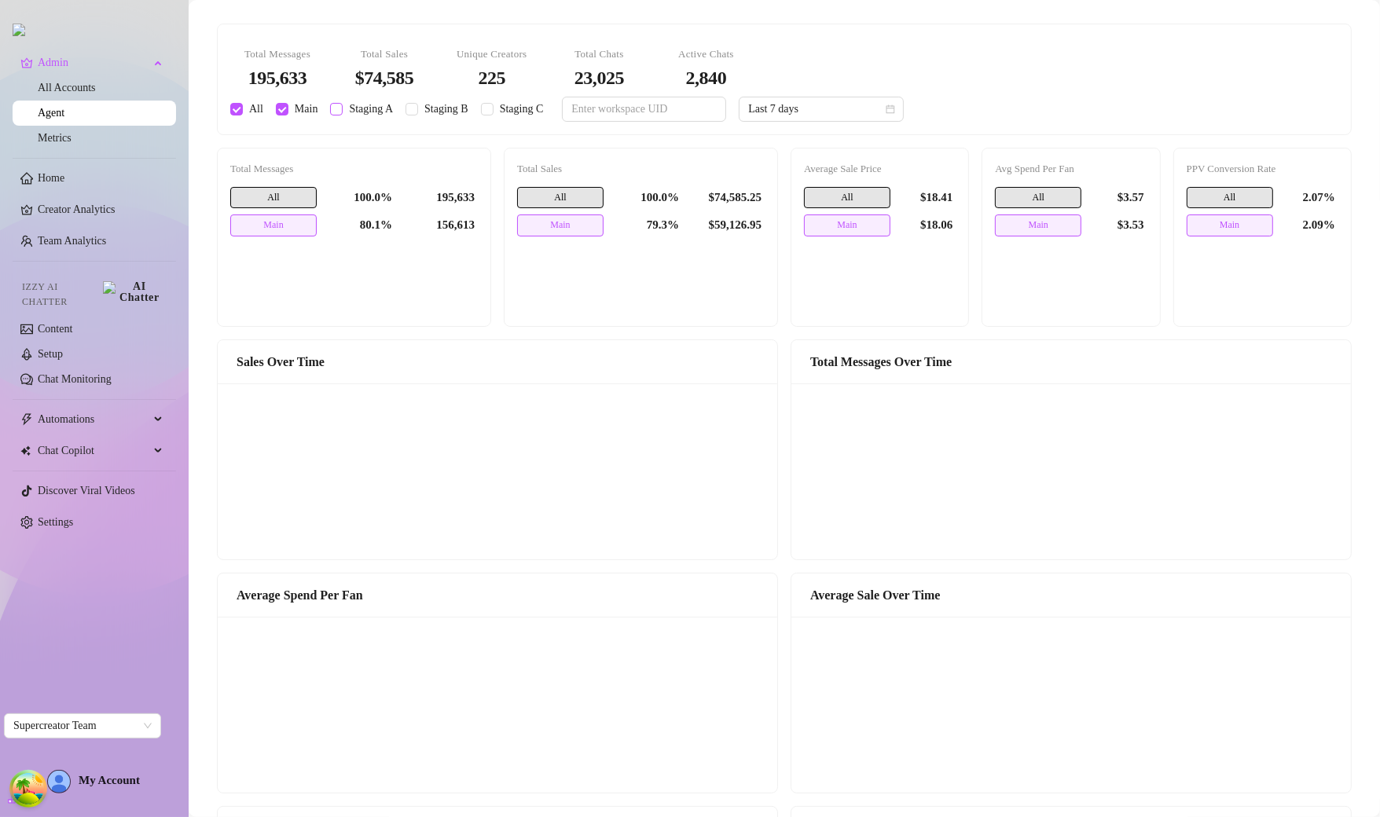
click at [350, 102] on span "Staging A" at bounding box center [371, 109] width 57 height 17
click at [343, 103] on input "Staging A" at bounding box center [336, 109] width 13 height 13
checkbox input "true"
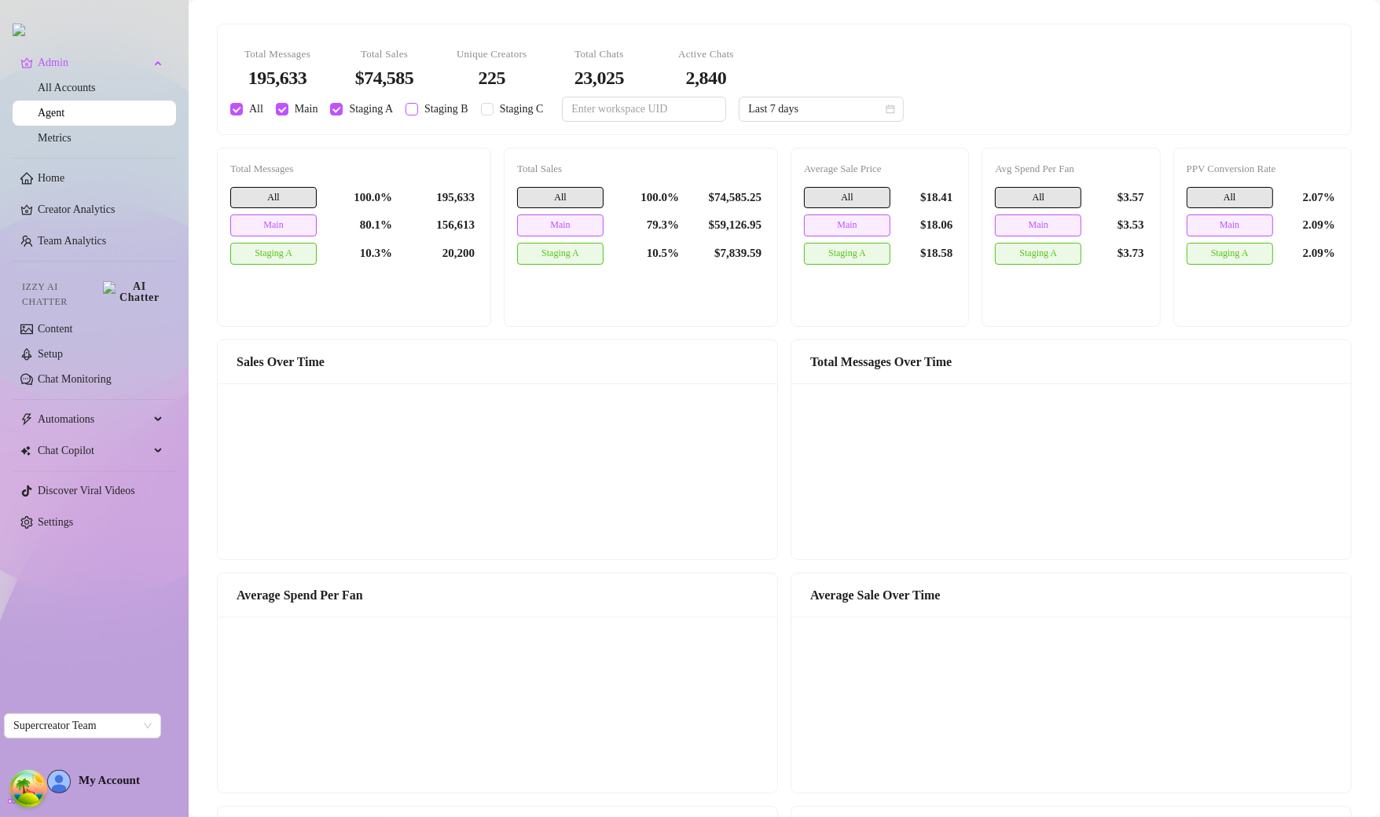
click at [426, 104] on span "Staging B" at bounding box center [446, 109] width 57 height 17
click at [418, 104] on input "Staging B" at bounding box center [411, 109] width 13 height 13
checkbox input "true"
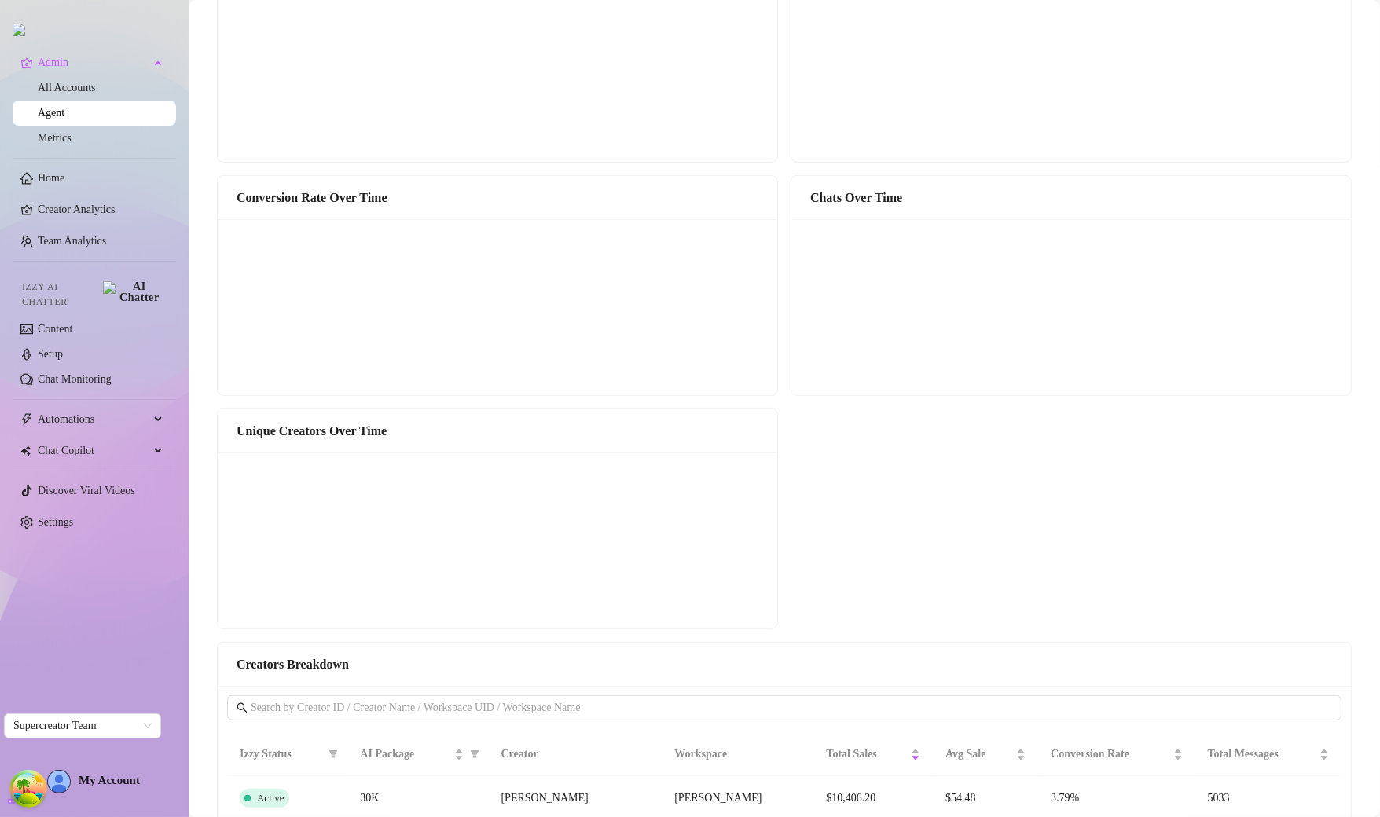
scroll to position [711, 0]
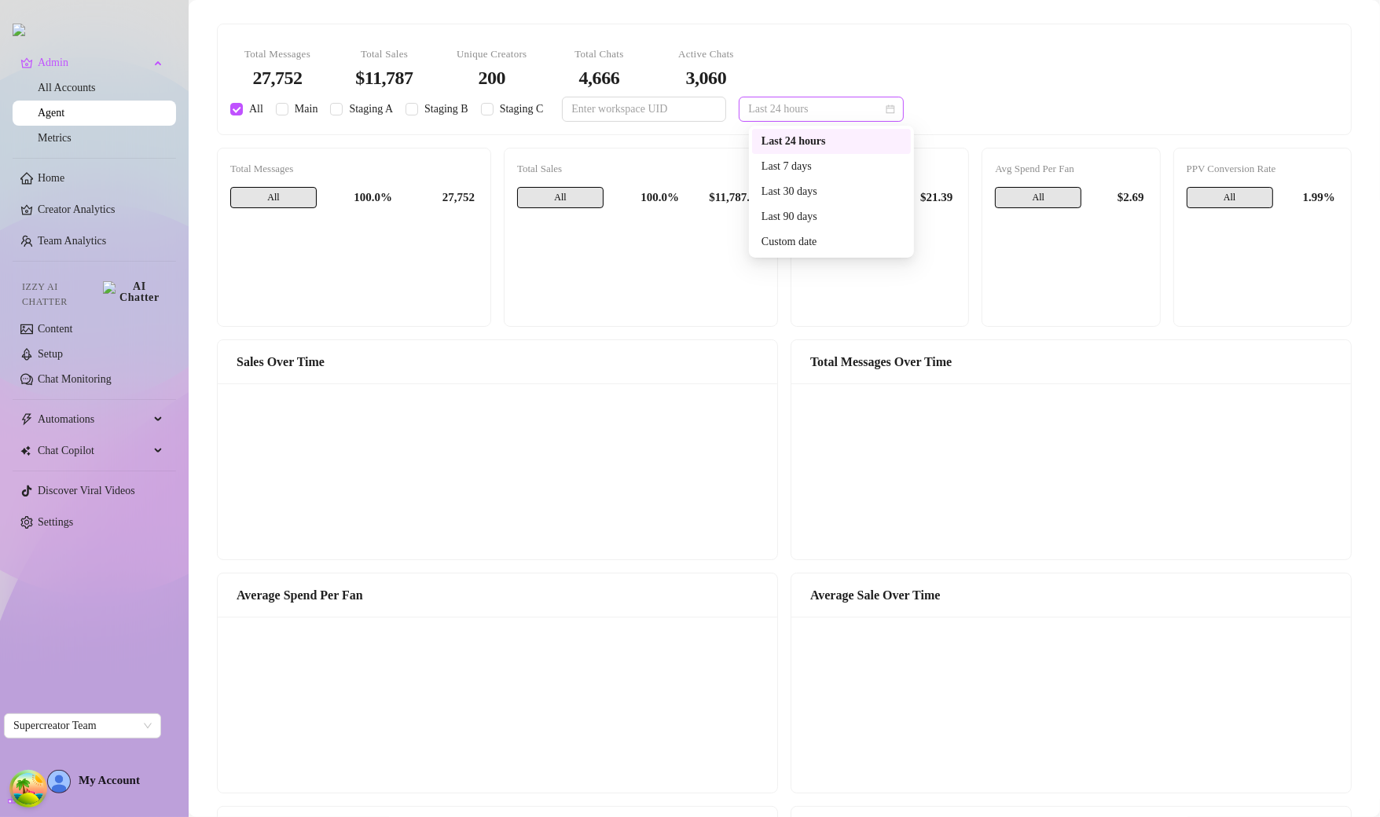
click at [822, 110] on span "Last 24 hours" at bounding box center [821, 109] width 146 height 24
click at [810, 161] on div "Last 7 days" at bounding box center [831, 166] width 140 height 17
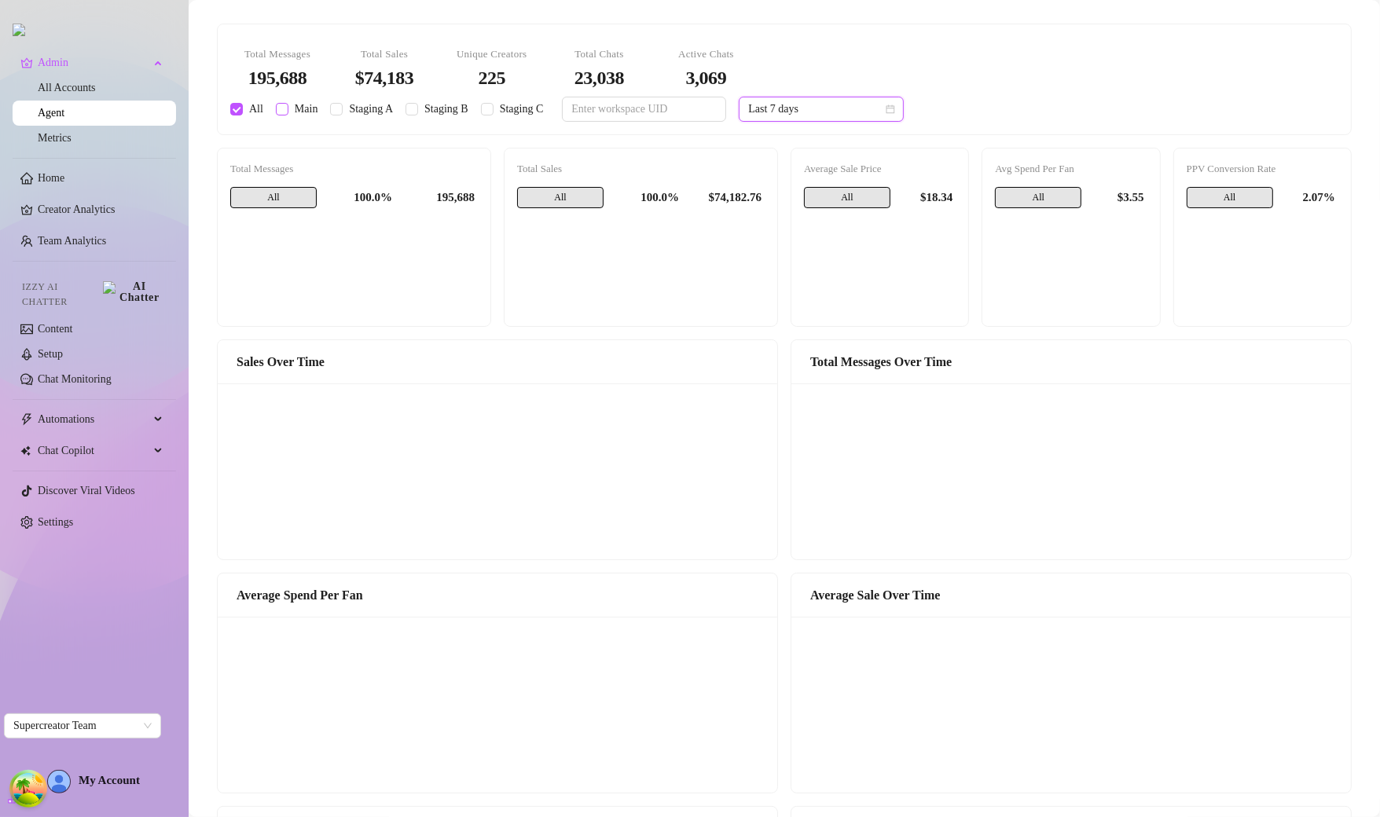
click at [303, 115] on span "Main" at bounding box center [306, 109] width 36 height 17
click at [288, 115] on input "Main" at bounding box center [282, 109] width 13 height 13
checkbox input "true"
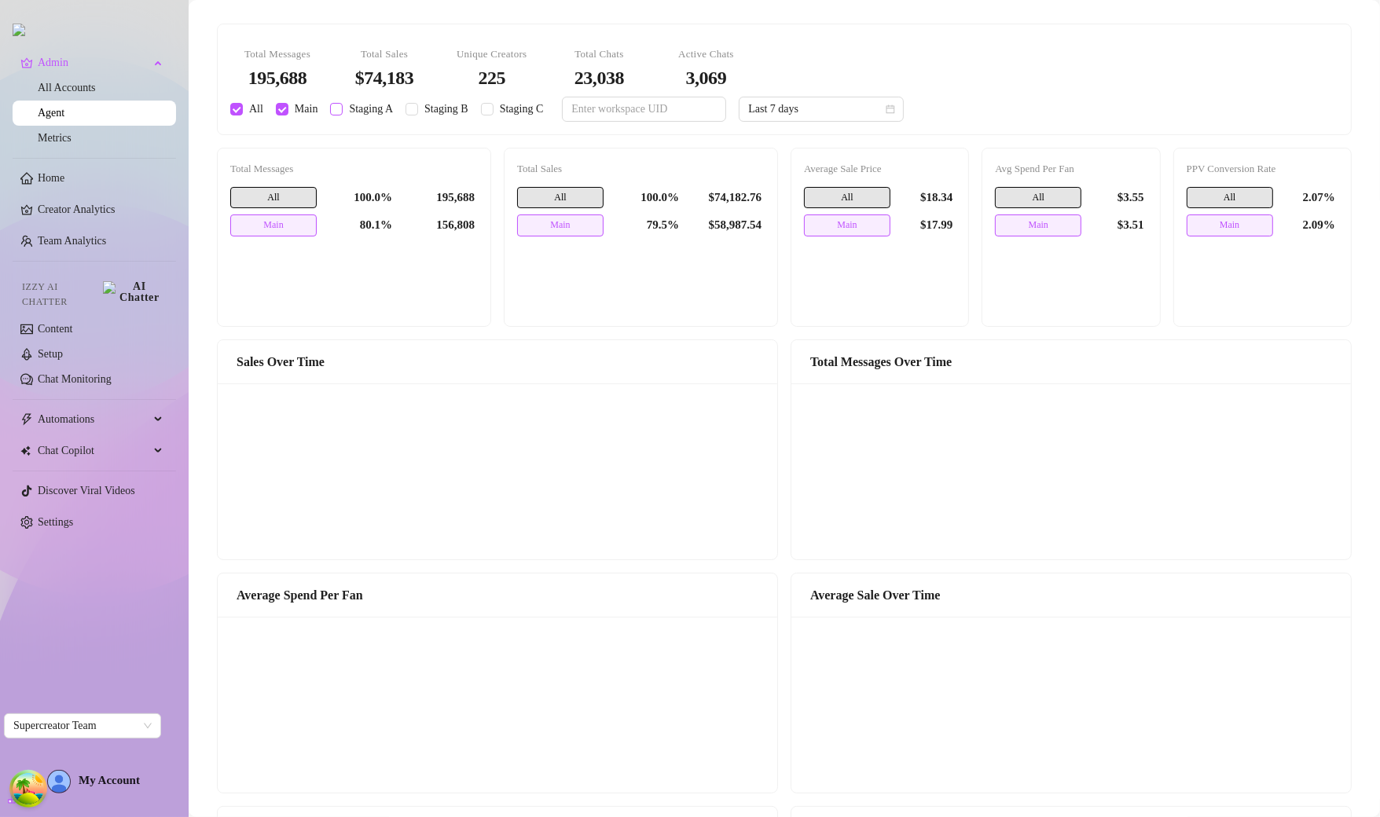
click at [360, 110] on span "Staging A" at bounding box center [371, 109] width 57 height 17
click at [343, 110] on input "Staging A" at bounding box center [336, 109] width 13 height 13
checkbox input "true"
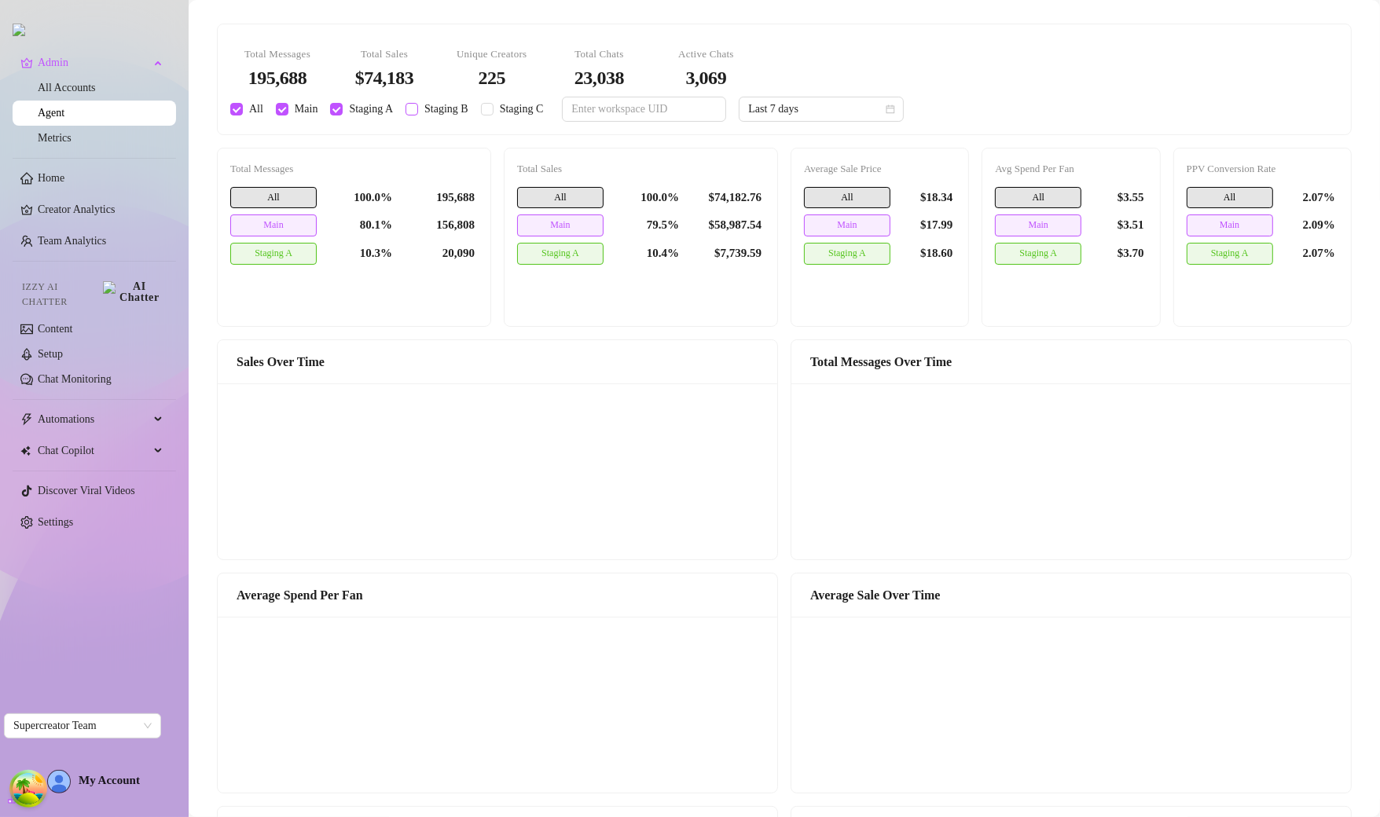
click at [411, 110] on input "Staging B" at bounding box center [411, 109] width 13 height 13
checkbox input "true"
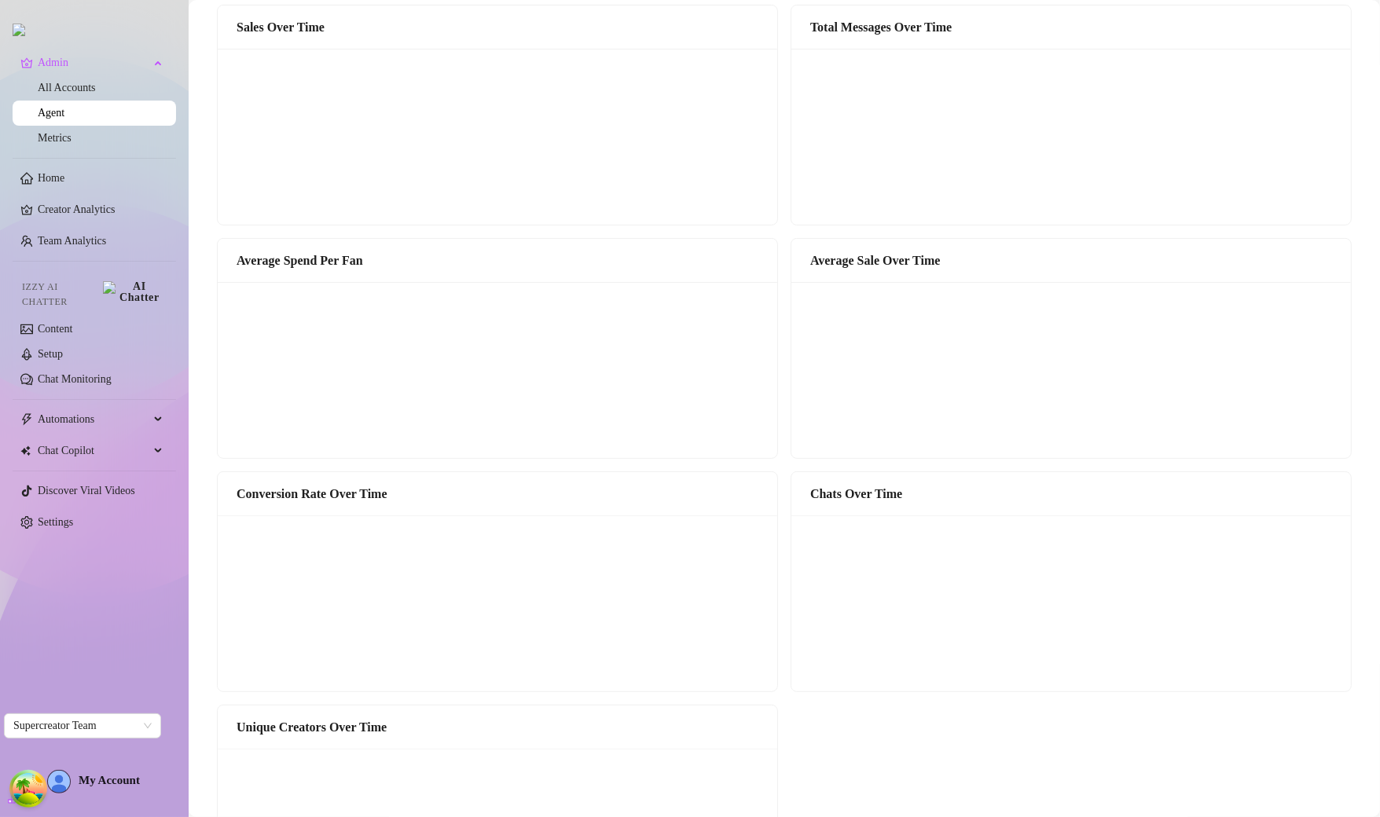
scroll to position [280, 0]
